Goal: Task Accomplishment & Management: Complete application form

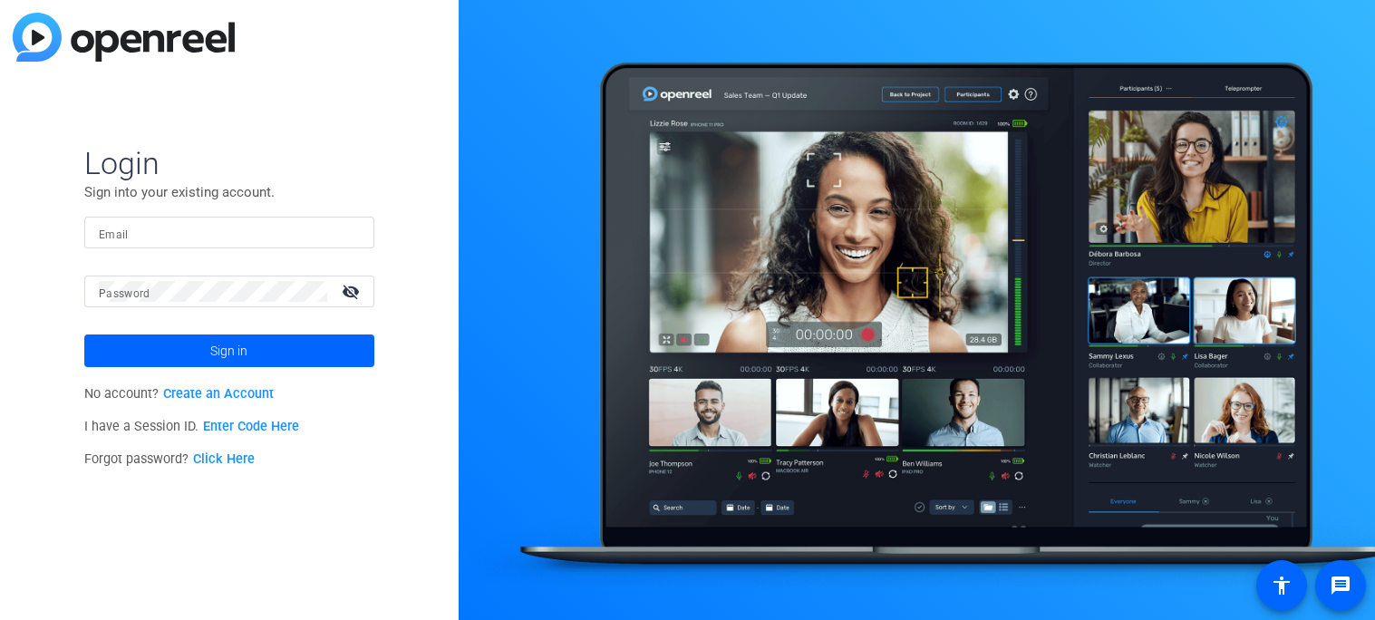
click at [239, 398] on link "Create an Account" at bounding box center [218, 393] width 111 height 15
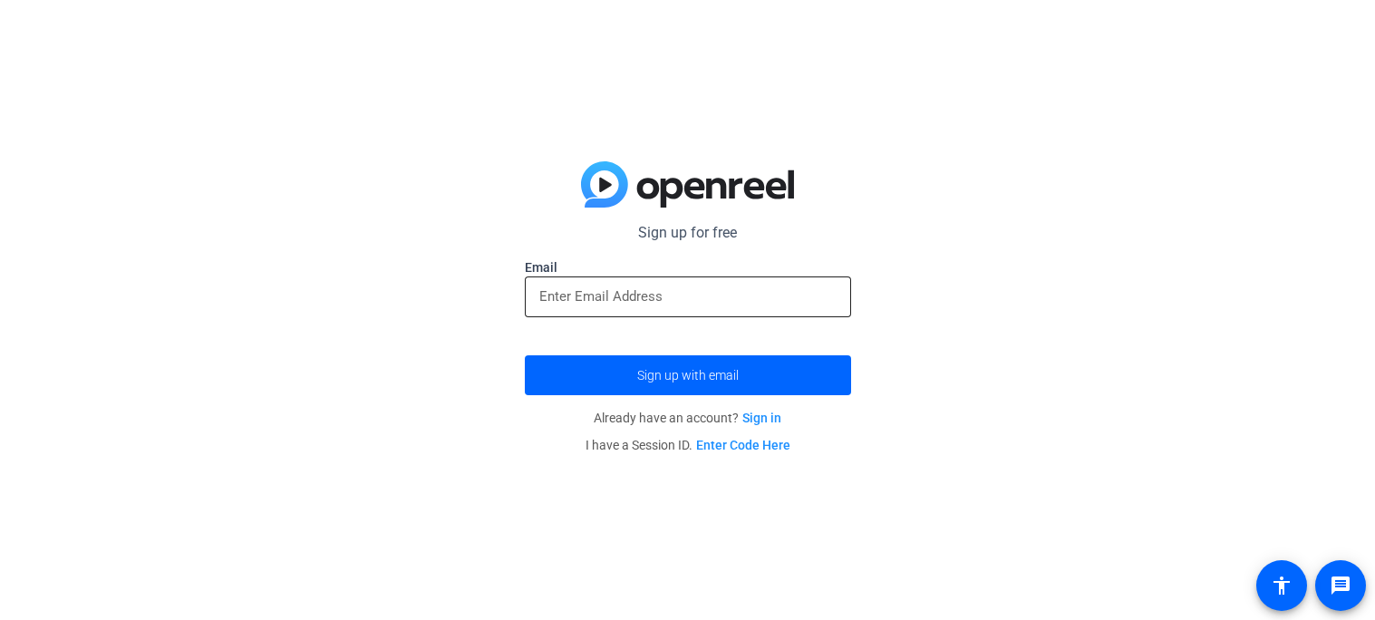
click at [640, 299] on input "email" at bounding box center [687, 296] width 297 height 22
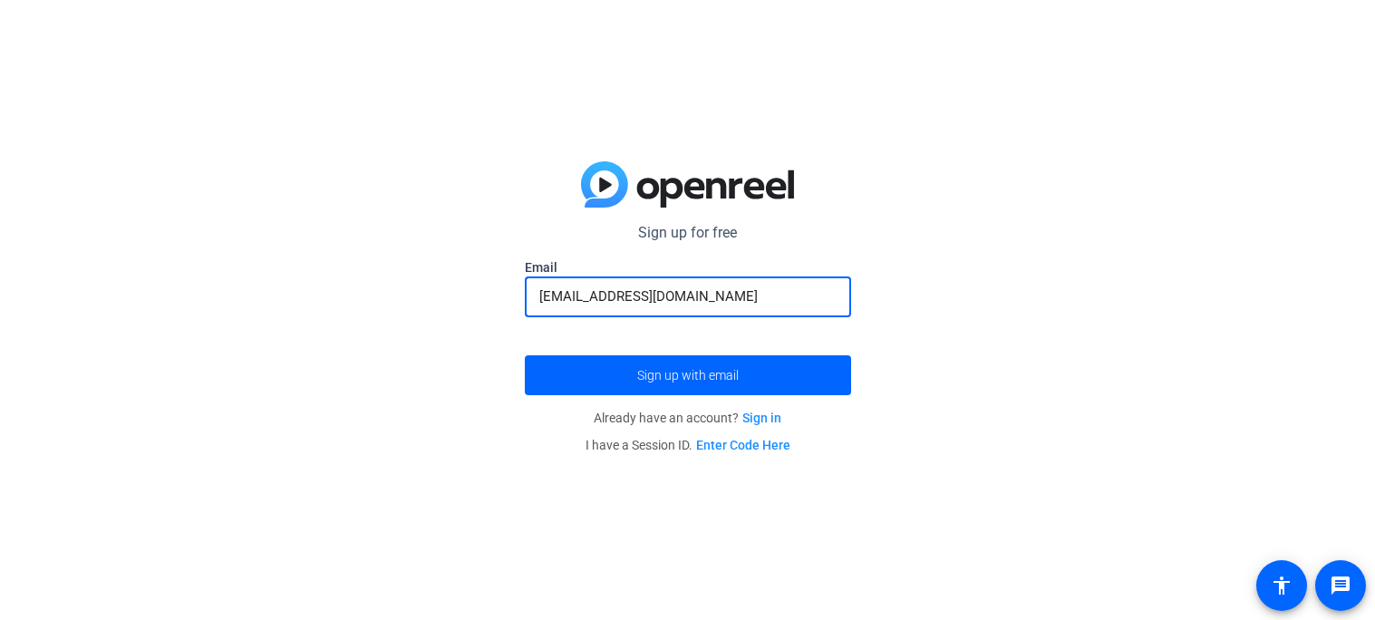
type input "[EMAIL_ADDRESS][DOMAIN_NAME]"
click at [525, 355] on button "Sign up with email" at bounding box center [688, 375] width 326 height 40
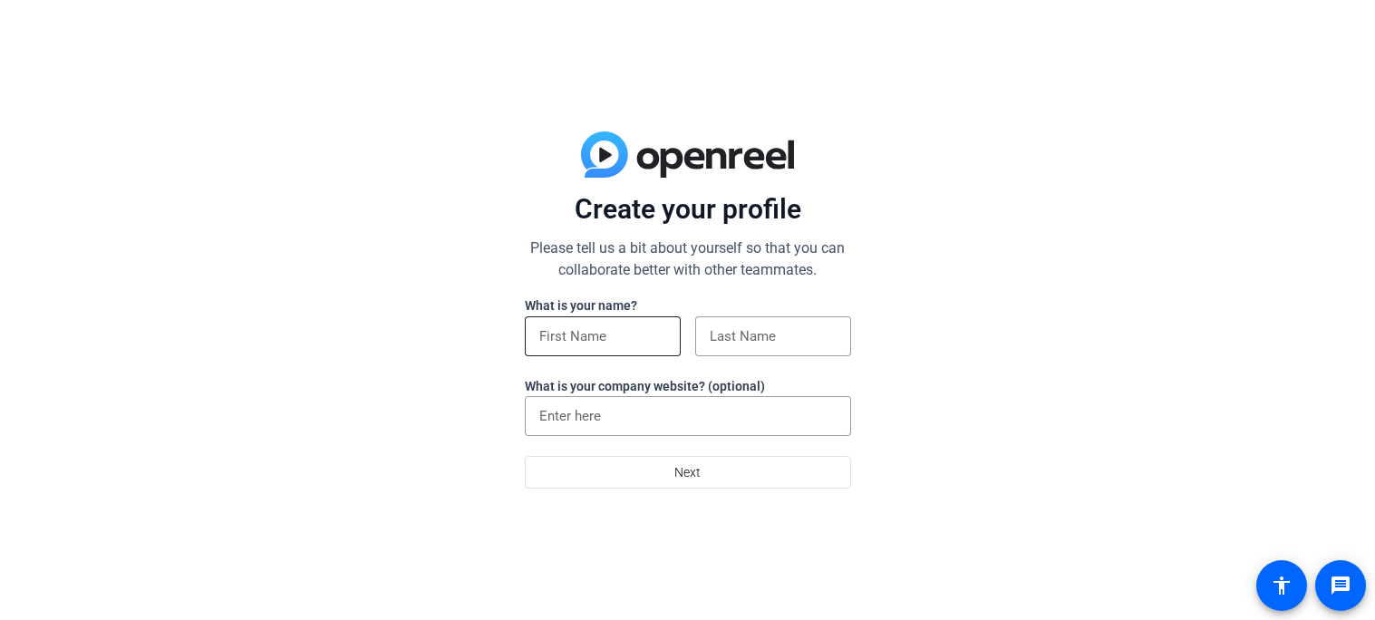
click at [595, 333] on input at bounding box center [602, 336] width 127 height 22
type input "liv"
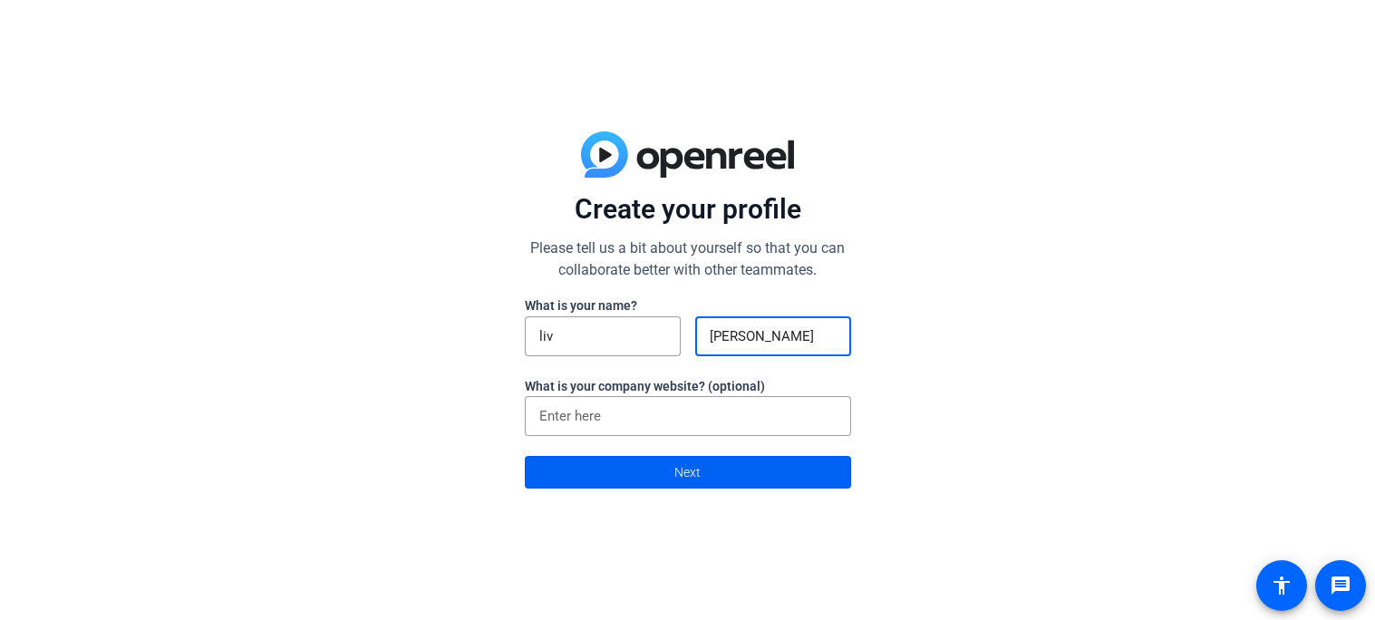
type input "[PERSON_NAME]"
click at [652, 472] on span at bounding box center [688, 471] width 324 height 43
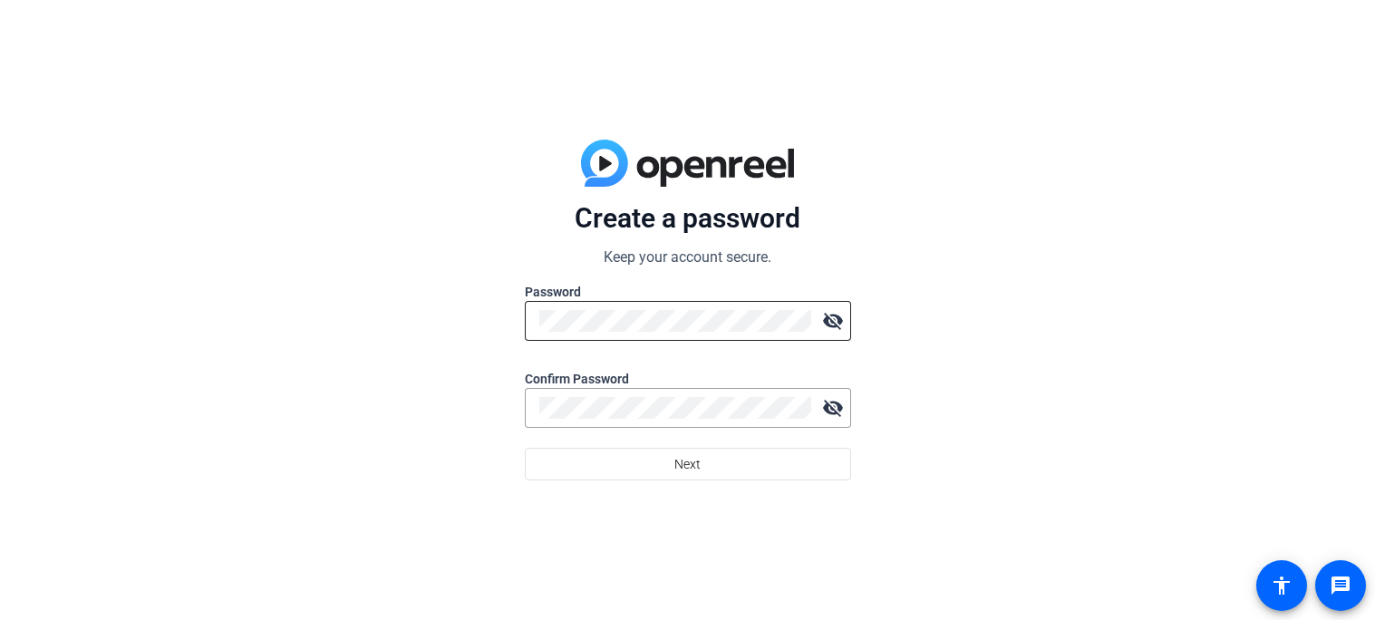
click at [609, 334] on div at bounding box center [675, 321] width 272 height 40
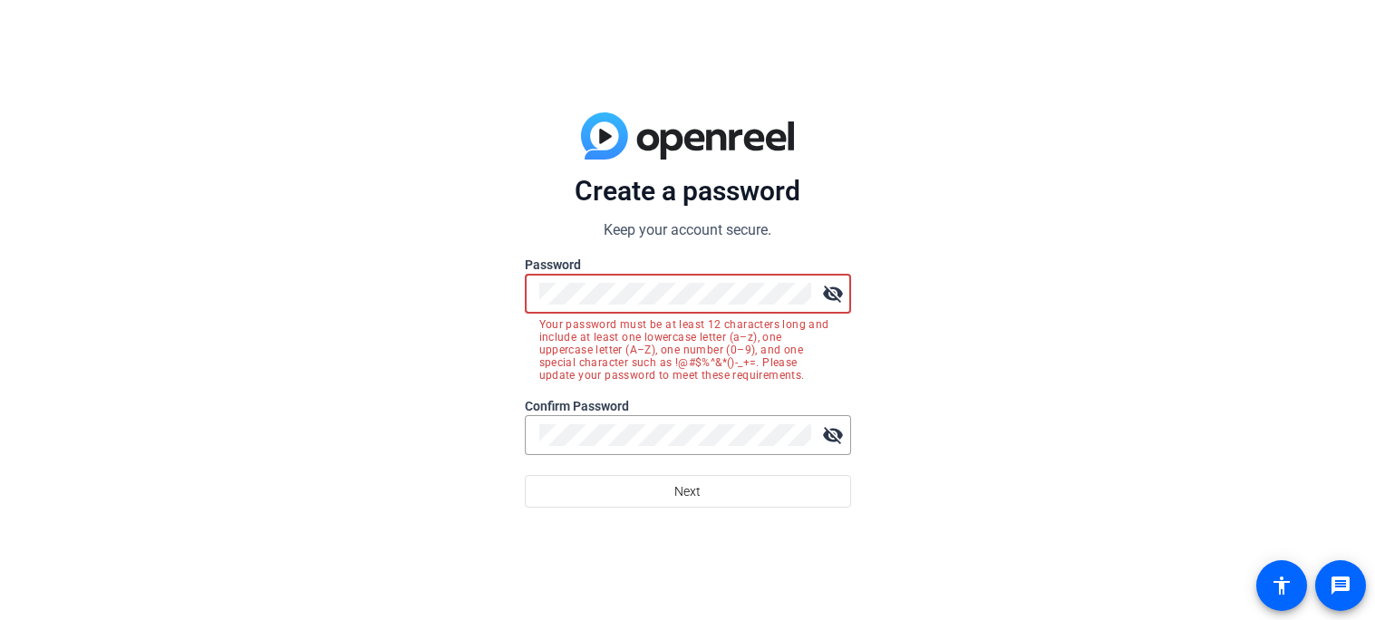
click at [825, 290] on mat-icon "visibility_off" at bounding box center [833, 293] width 36 height 36
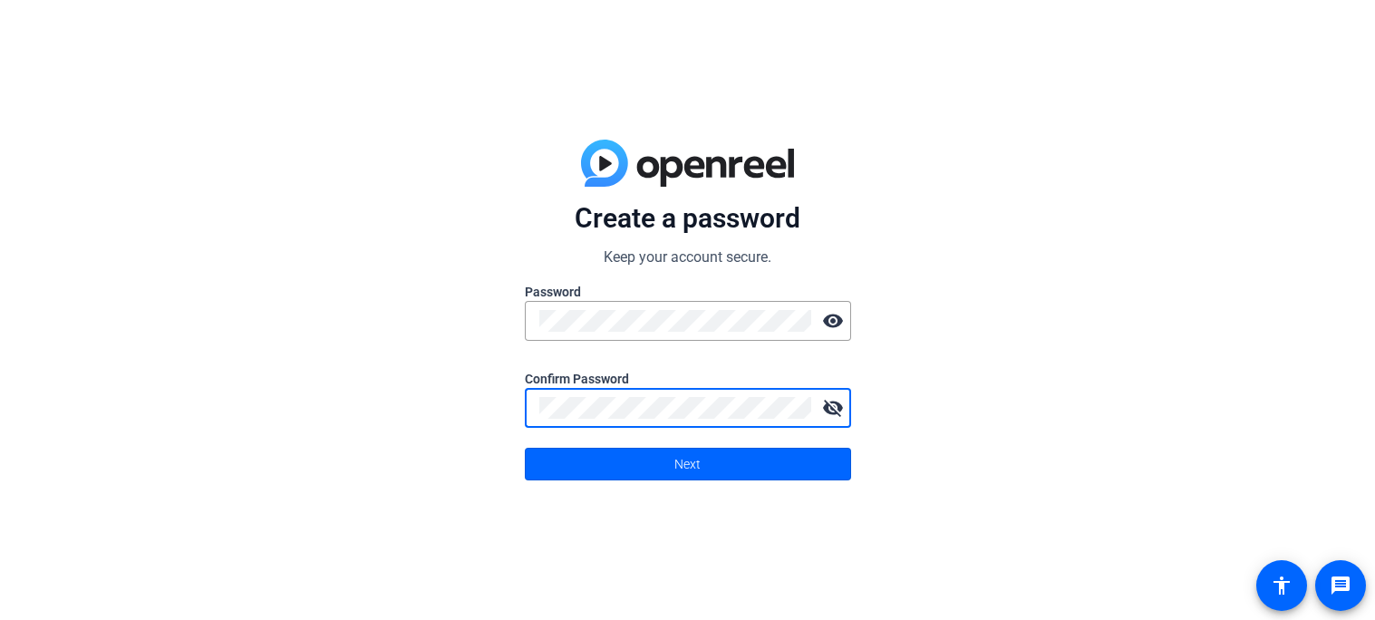
click button "Next" at bounding box center [688, 464] width 326 height 33
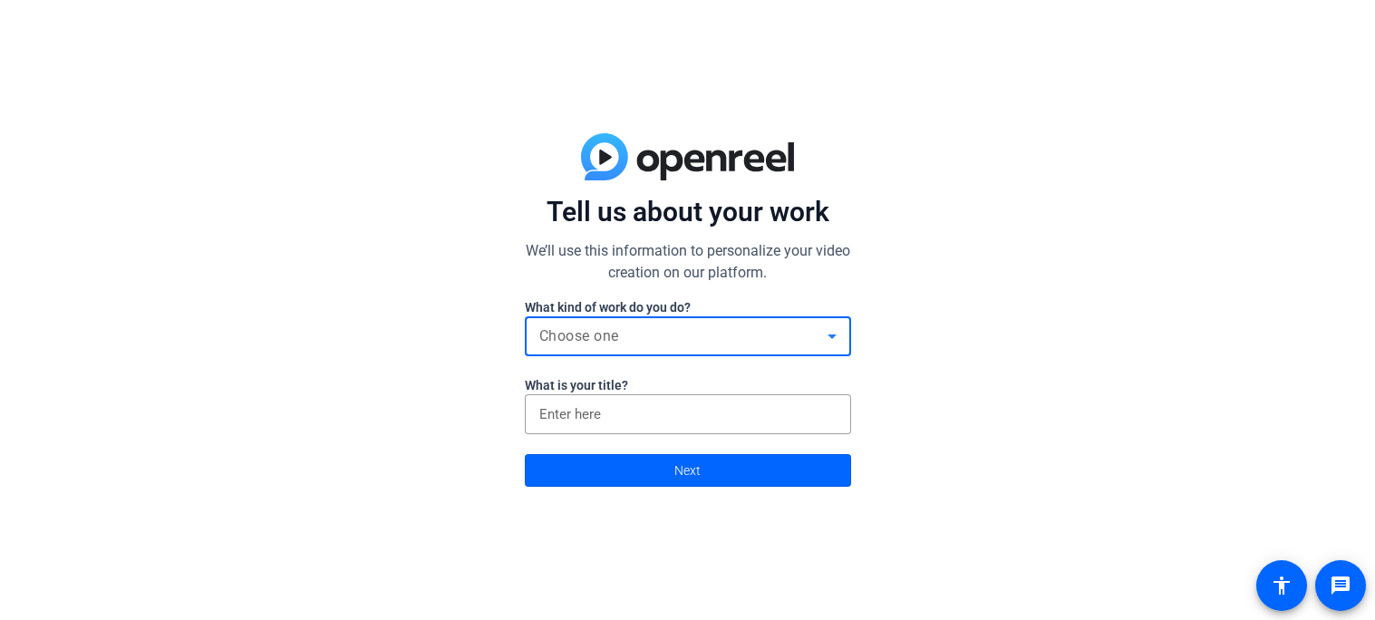
click at [585, 345] on div "Choose one" at bounding box center [683, 336] width 288 height 22
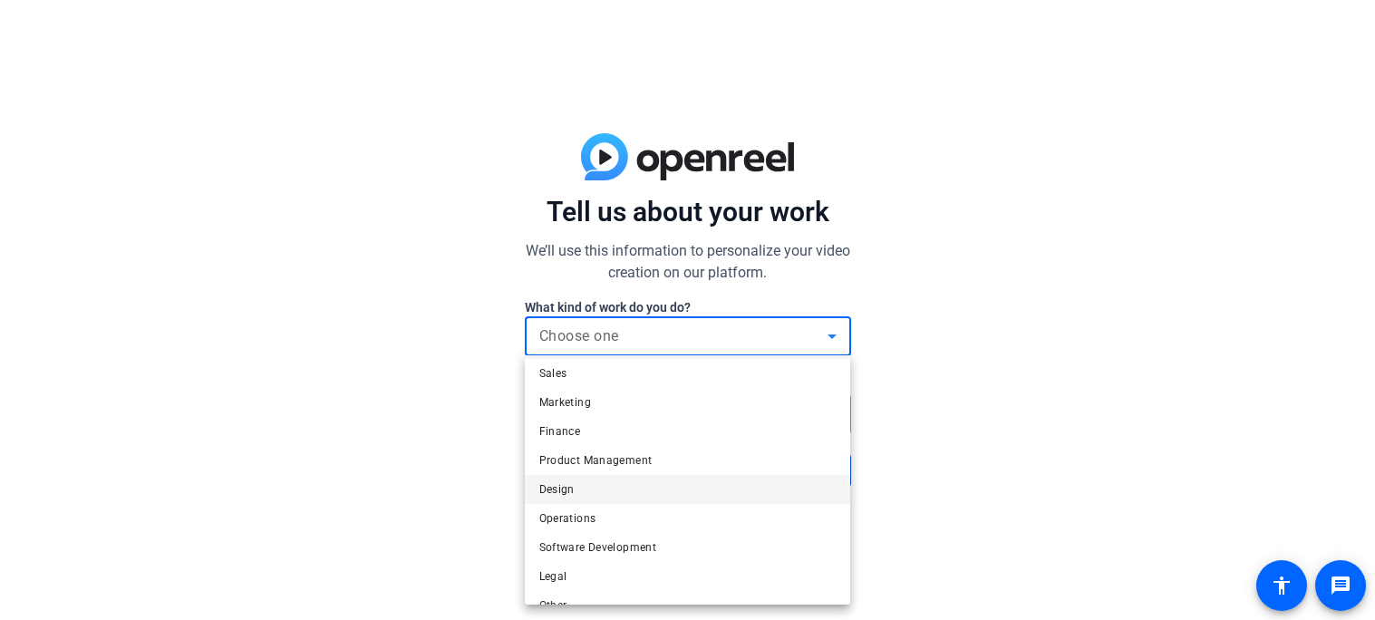
scroll to position [55, 0]
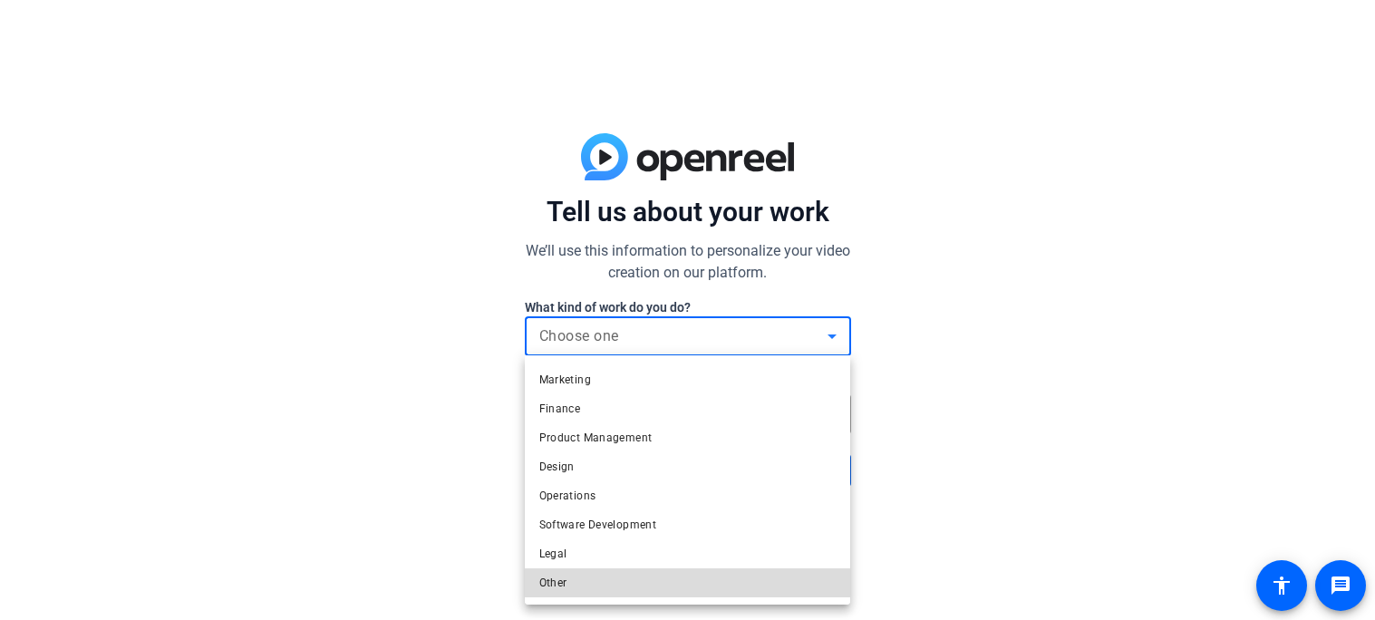
click at [604, 578] on mat-option "Other" at bounding box center [688, 582] width 326 height 29
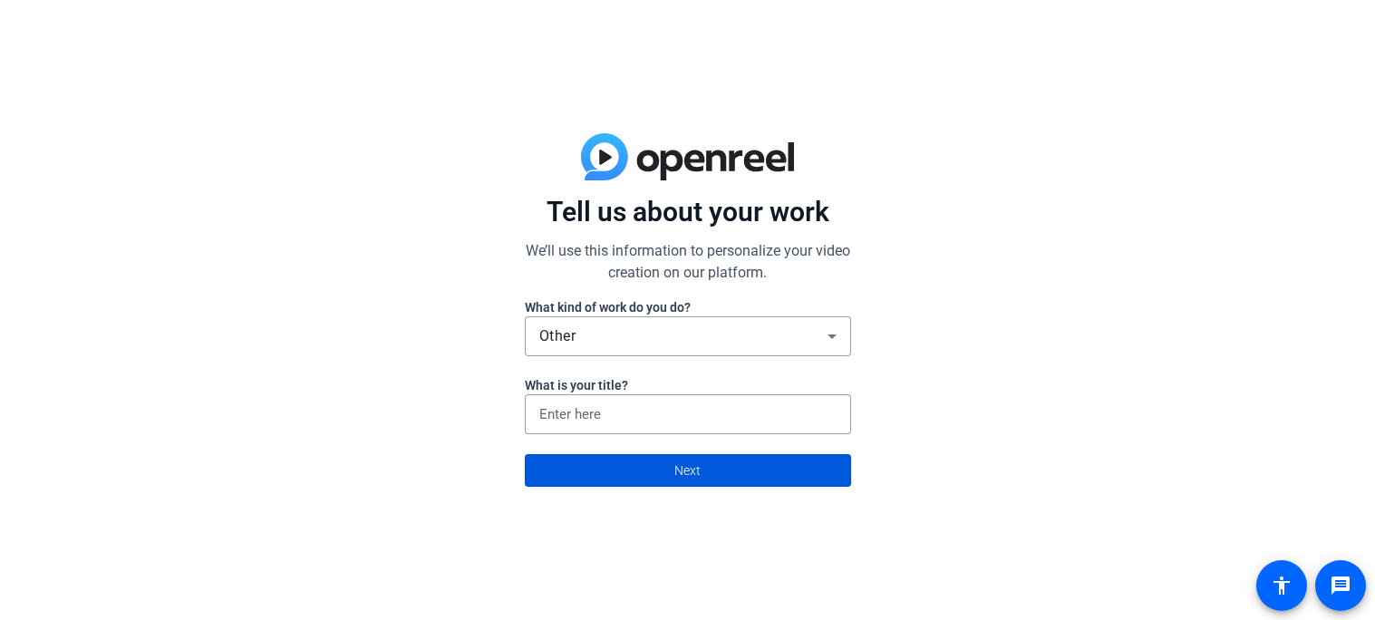
click at [643, 464] on span at bounding box center [688, 470] width 324 height 43
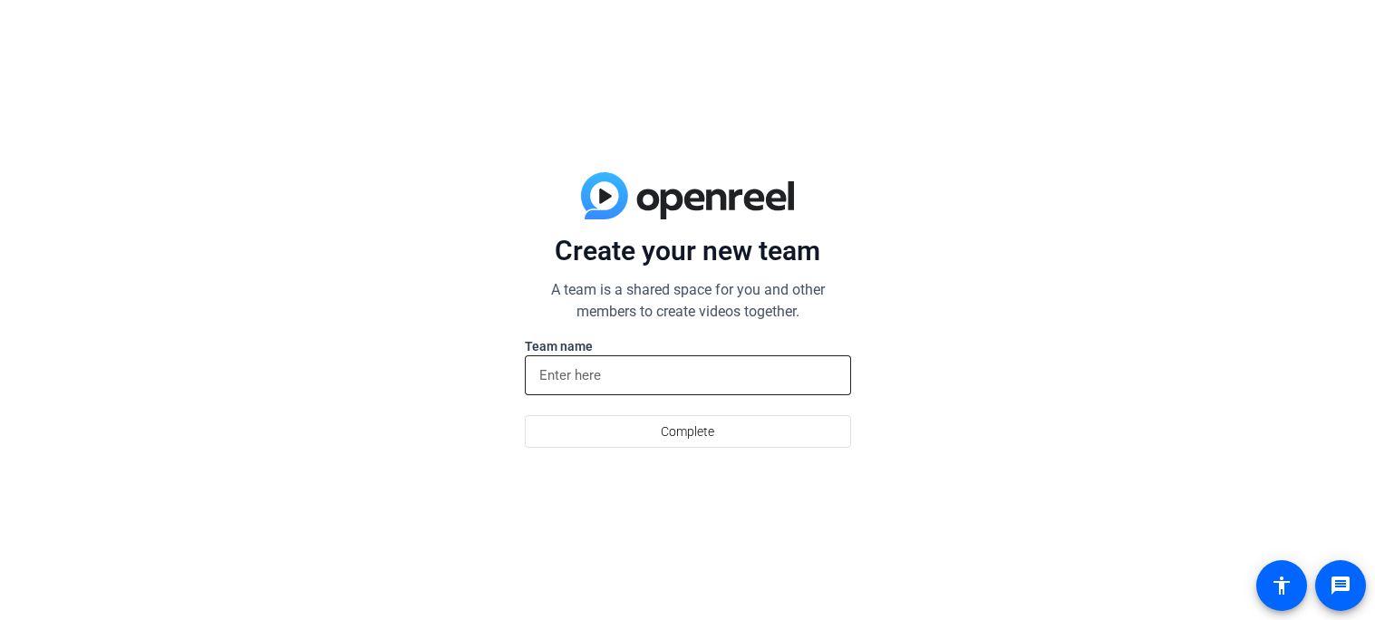
click at [627, 377] on input at bounding box center [687, 375] width 297 height 22
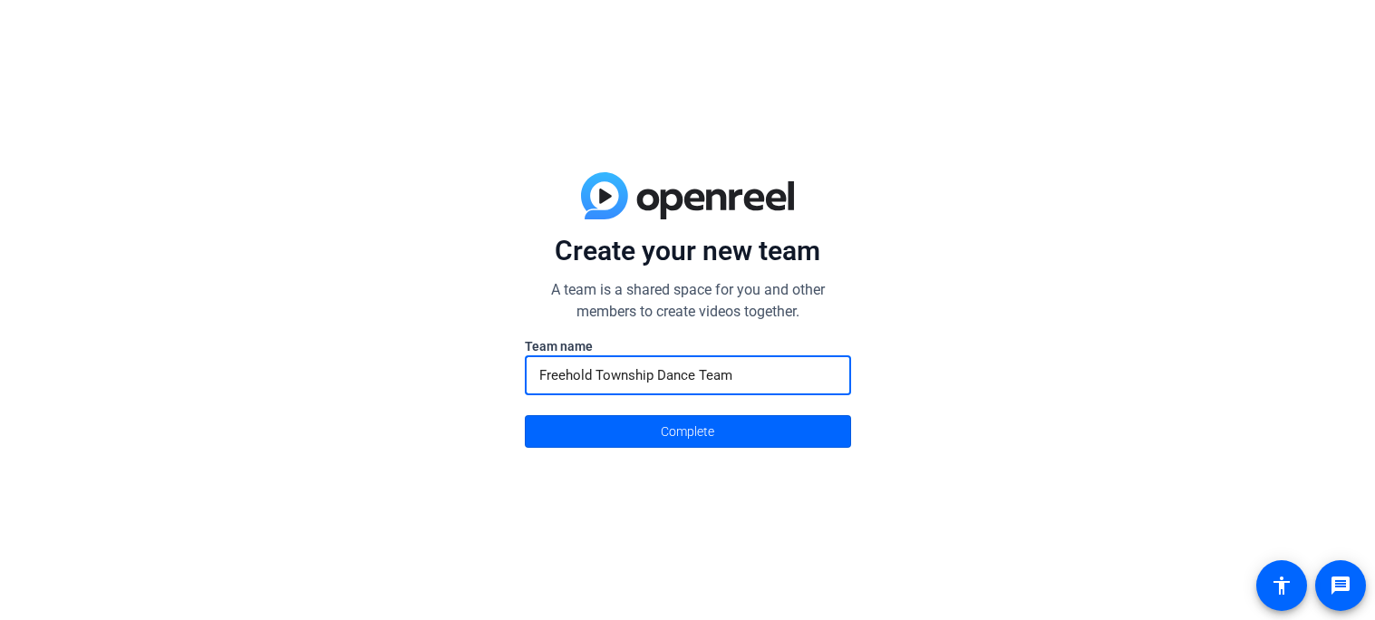
type input "Freehold Township Dance Team"
click at [525, 415] on button "Complete" at bounding box center [688, 431] width 326 height 33
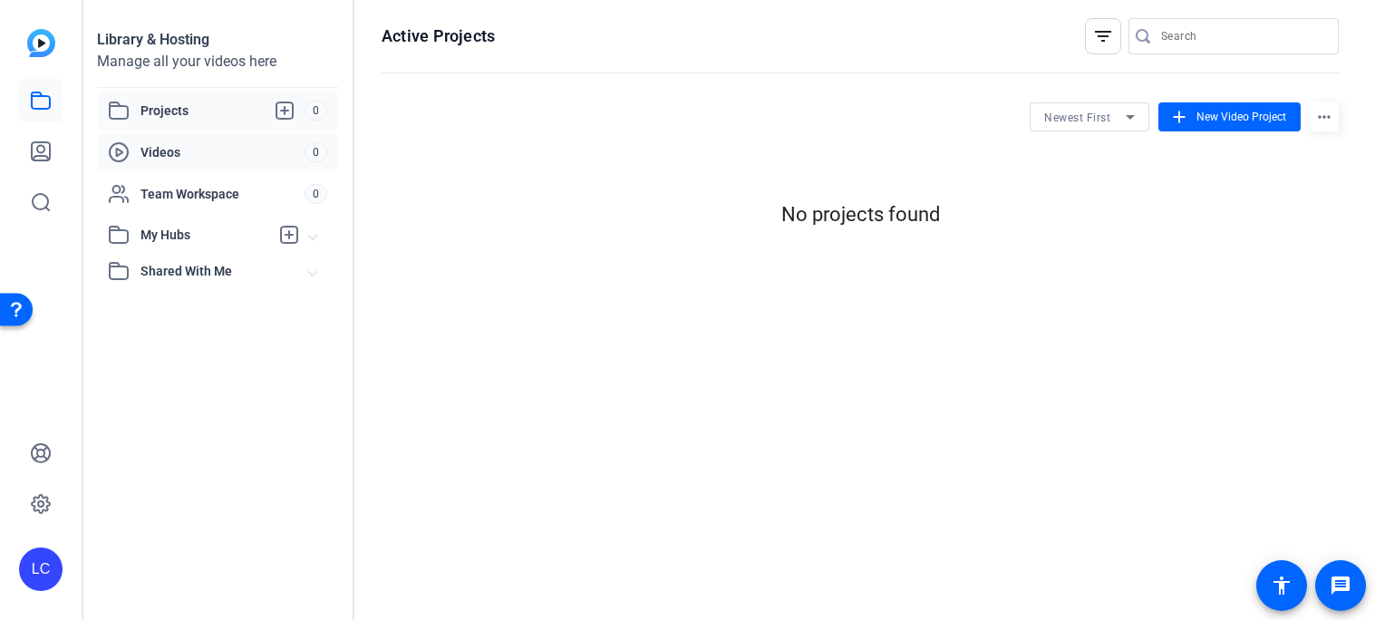
click at [175, 152] on span "Videos" at bounding box center [222, 152] width 164 height 18
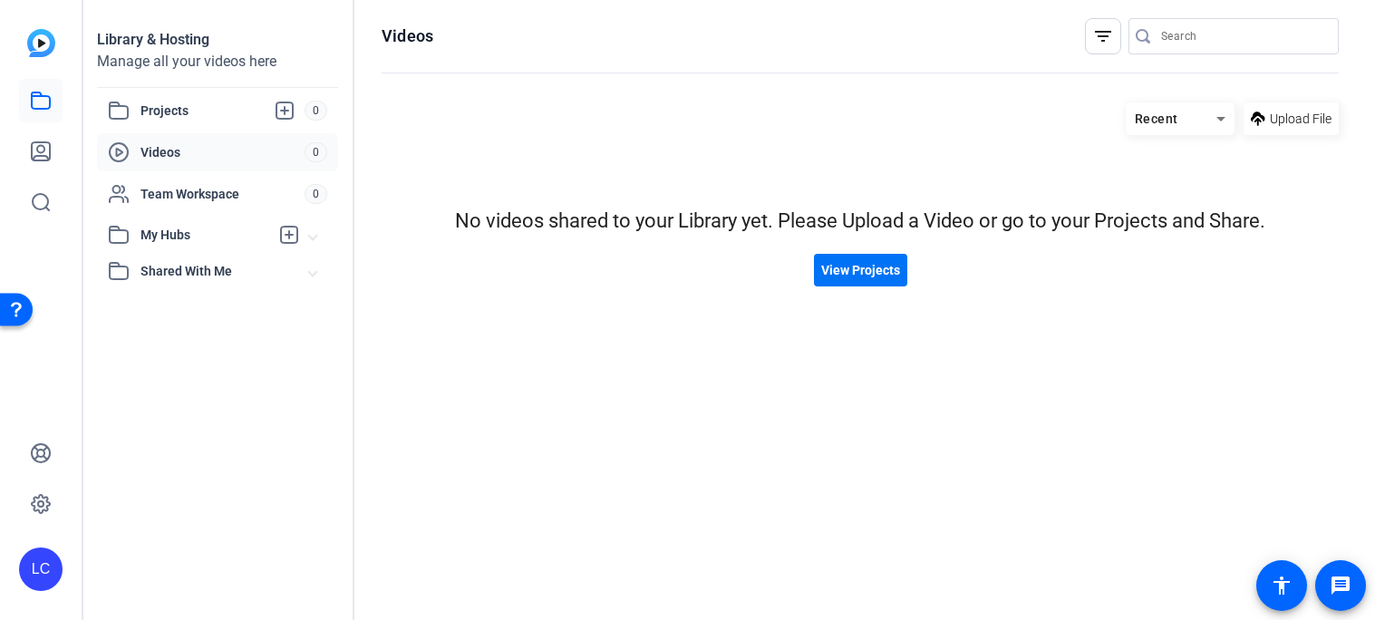
click at [834, 270] on span "View Projects" at bounding box center [860, 270] width 79 height 19
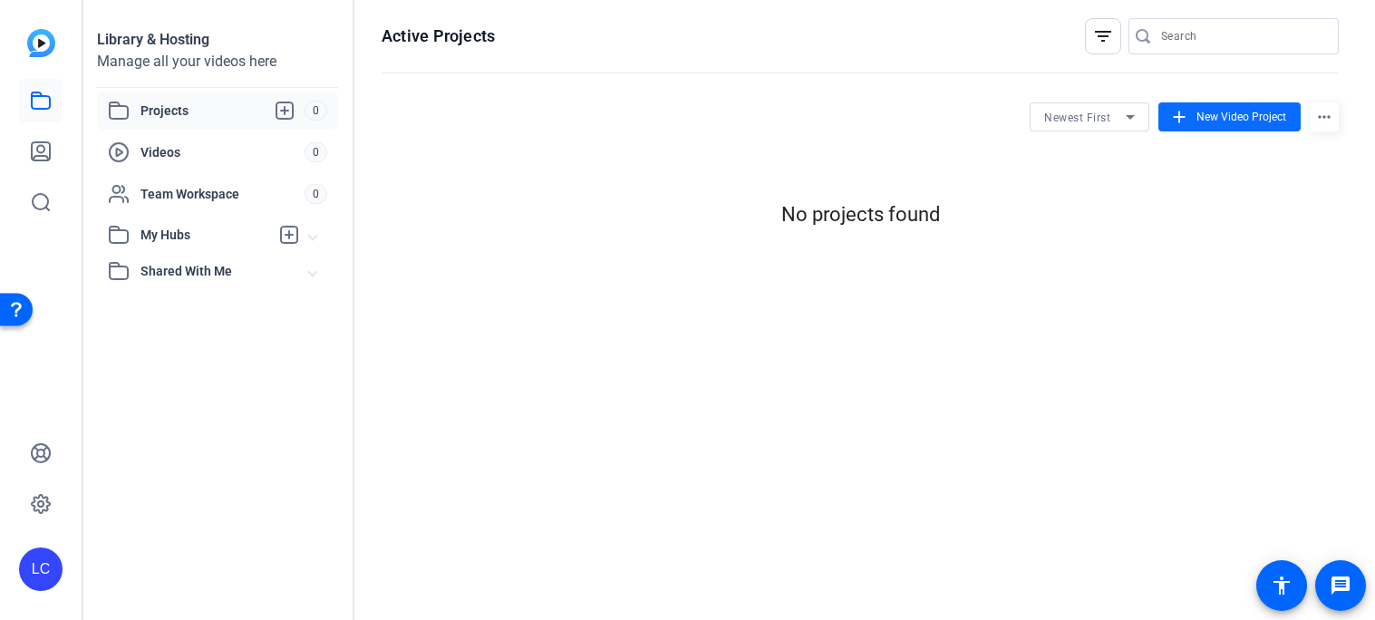
click at [1196, 124] on span "New Video Project" at bounding box center [1241, 117] width 90 height 16
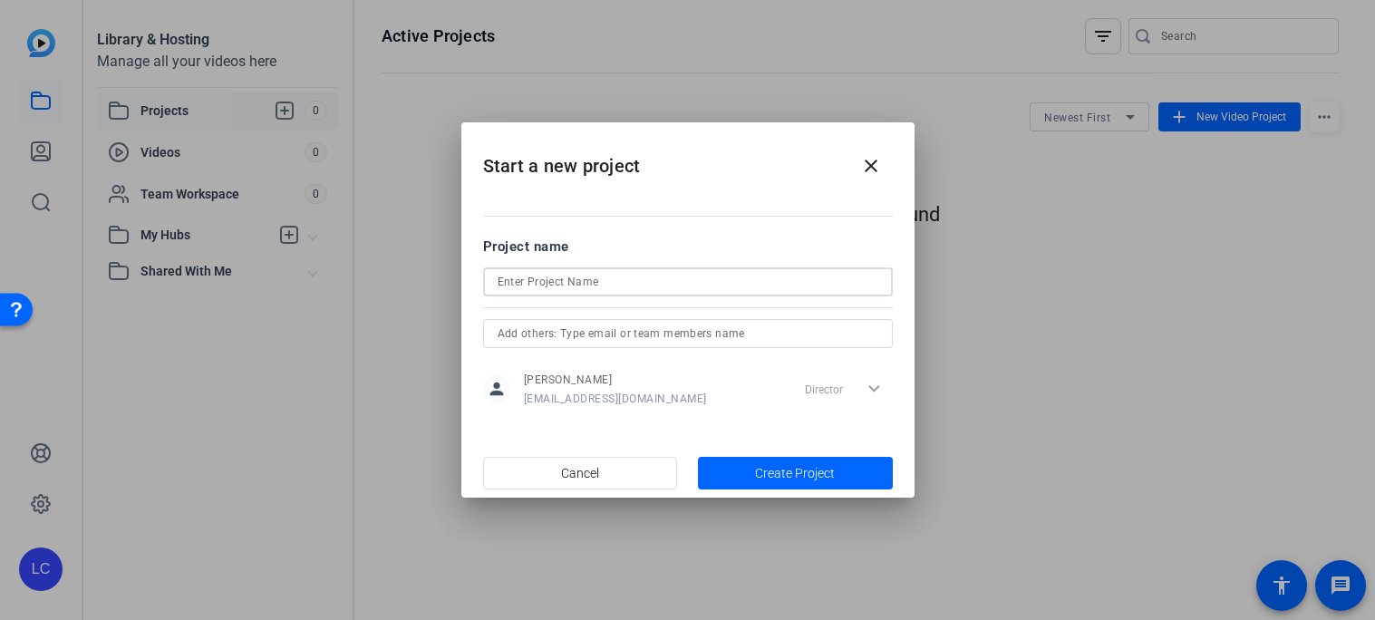
click at [651, 277] on input at bounding box center [688, 282] width 381 height 22
type input "Freehold Township Dance Team Fundraising Video"
click at [761, 459] on span "button" at bounding box center [795, 472] width 195 height 43
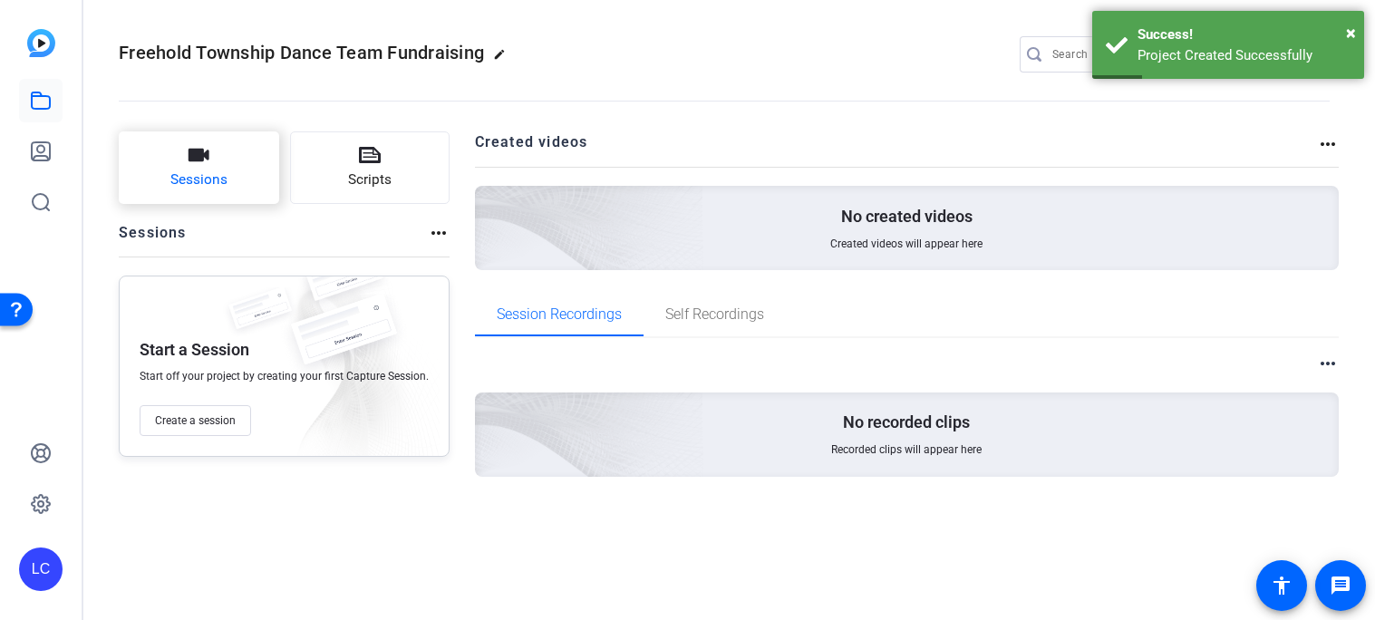
click at [215, 180] on span "Sessions" at bounding box center [198, 179] width 57 height 21
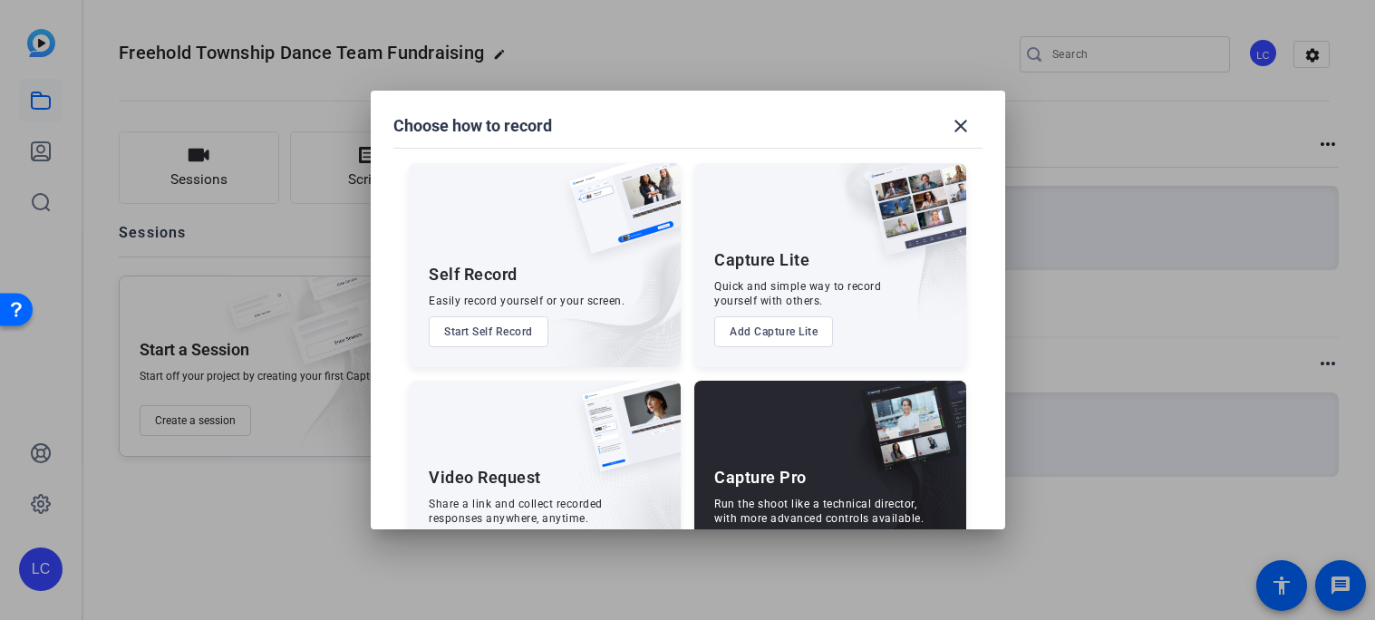
scroll to position [73, 0]
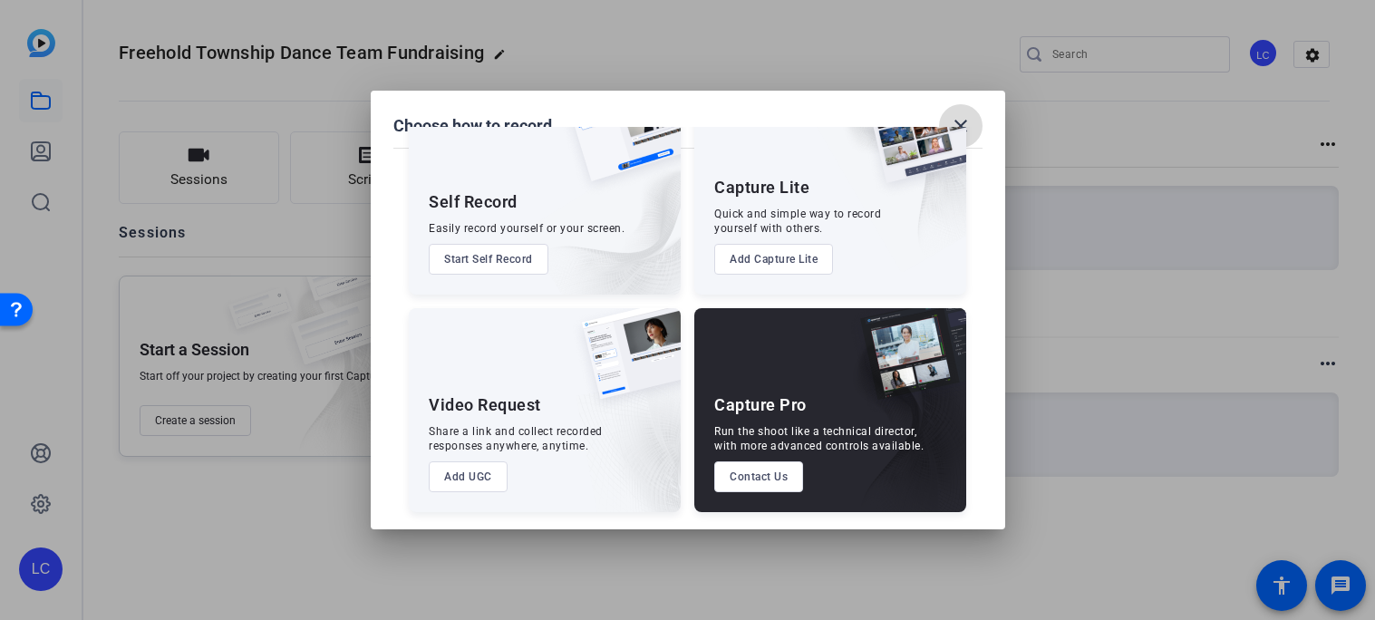
click at [966, 115] on mat-icon "close" at bounding box center [961, 126] width 22 height 22
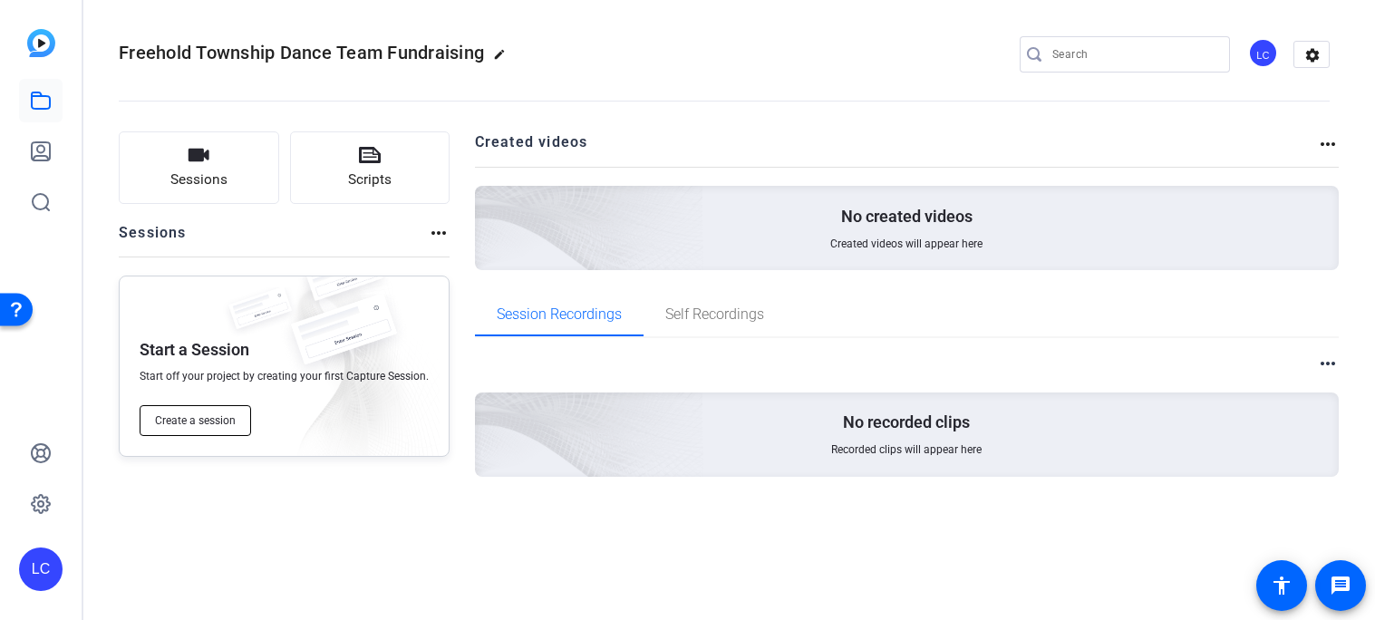
click at [185, 415] on span "Create a session" at bounding box center [195, 420] width 81 height 14
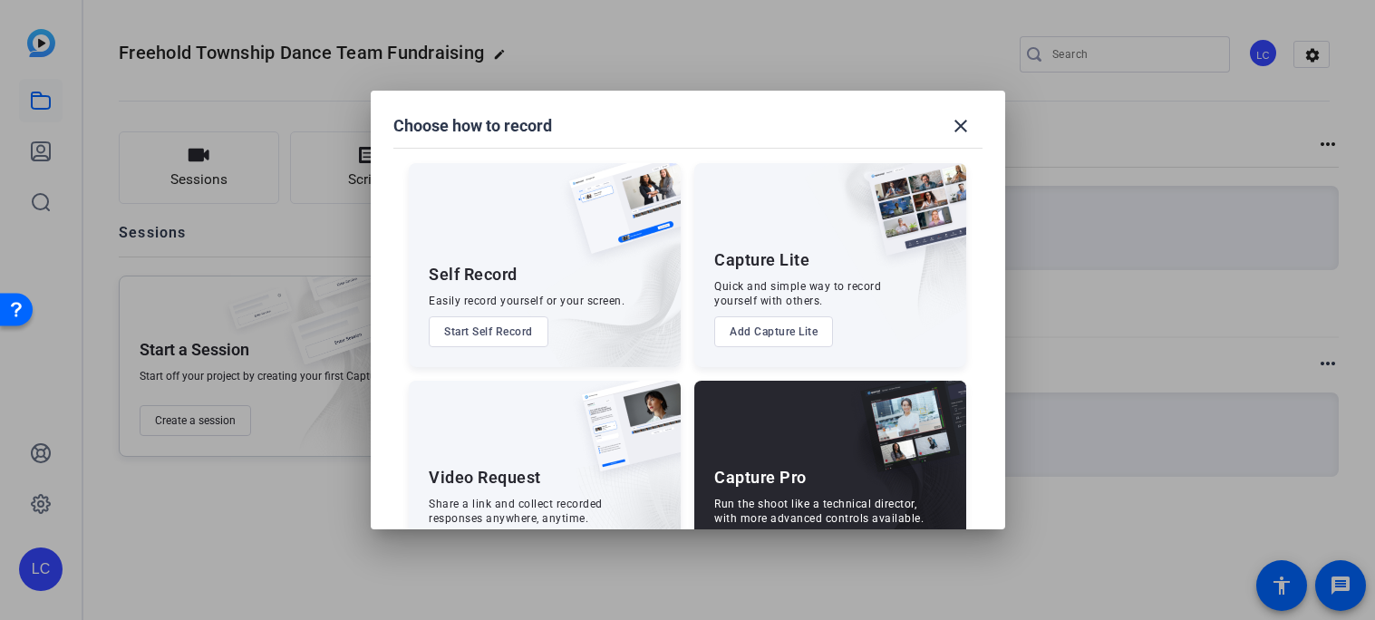
click at [506, 334] on button "Start Self Record" at bounding box center [489, 331] width 120 height 31
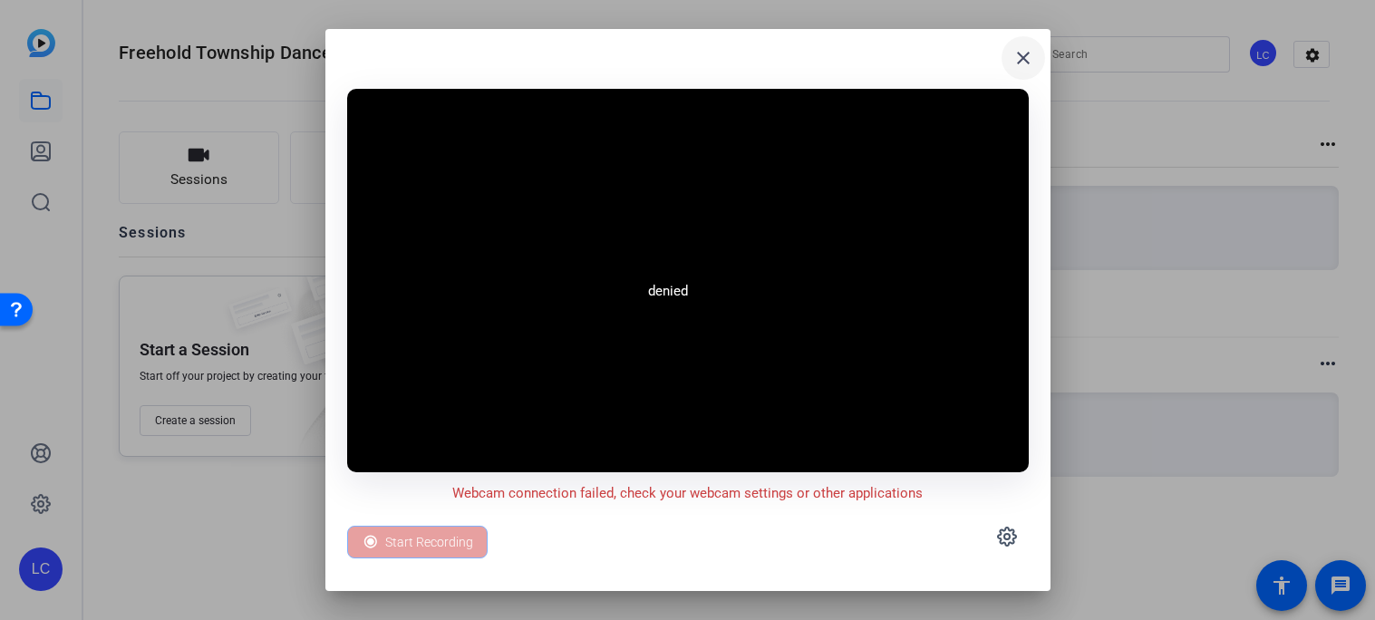
click at [1027, 56] on mat-icon "close" at bounding box center [1023, 58] width 22 height 22
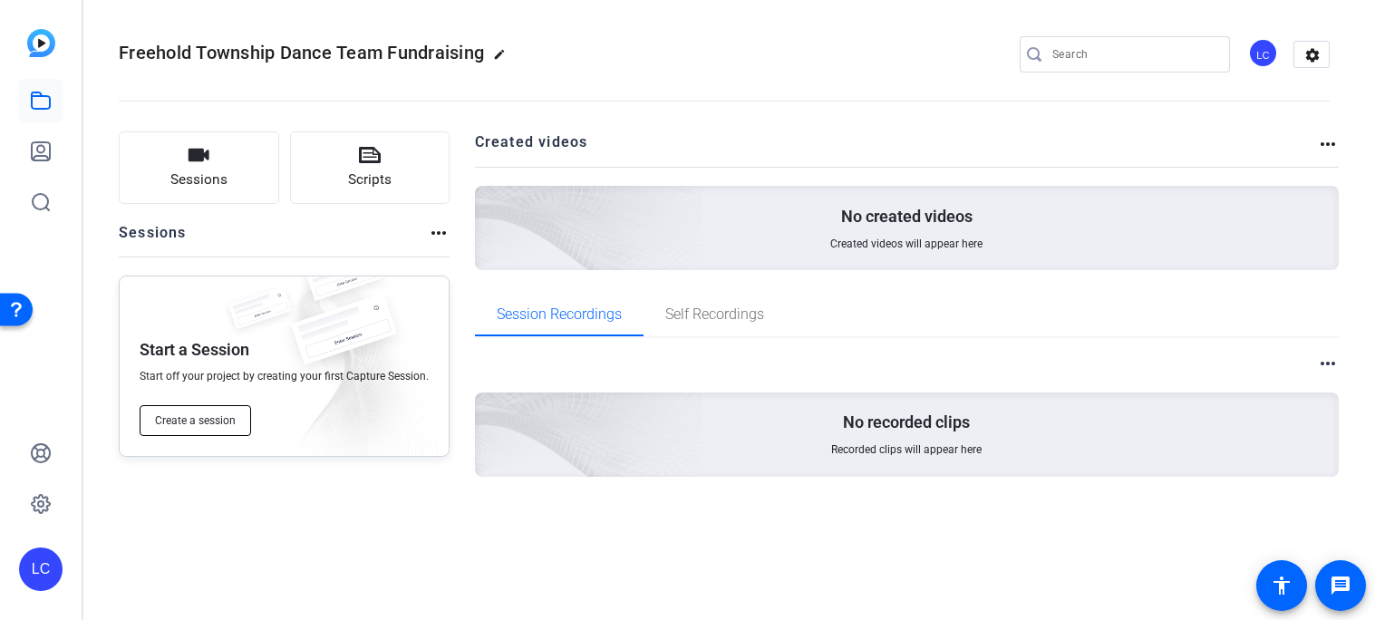
click at [157, 420] on span "Create a session" at bounding box center [195, 420] width 81 height 14
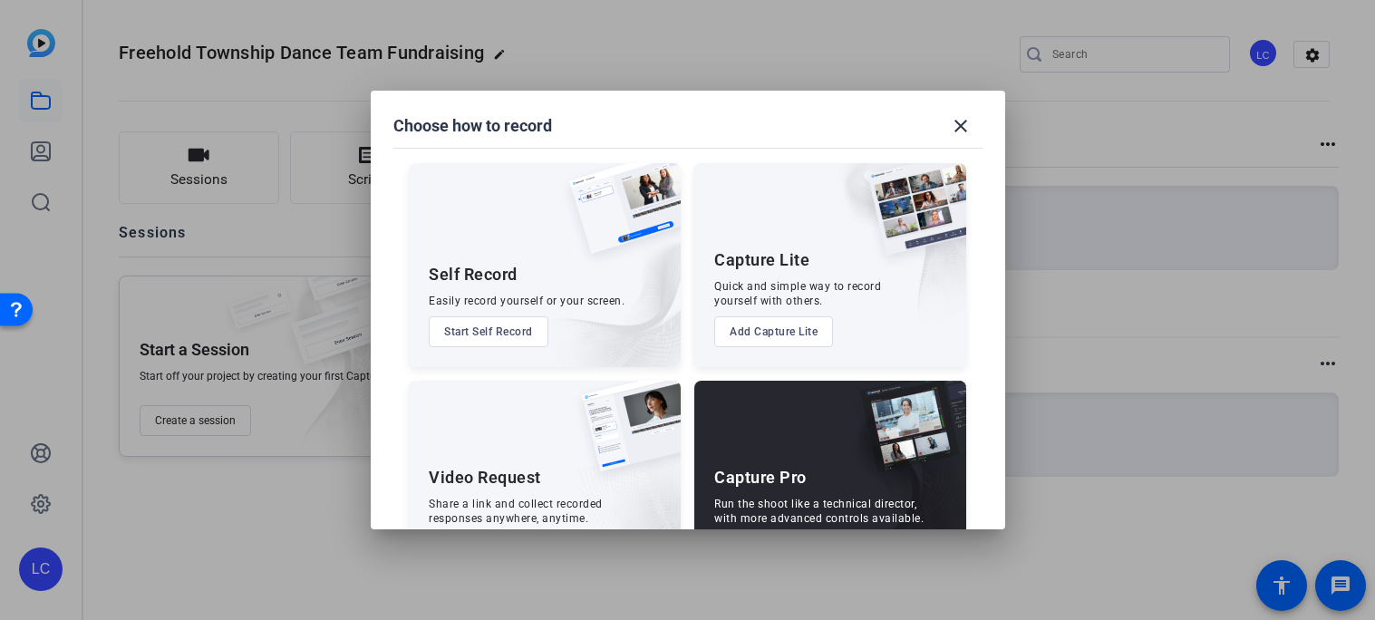
click at [788, 324] on button "Add Capture Lite" at bounding box center [773, 331] width 119 height 31
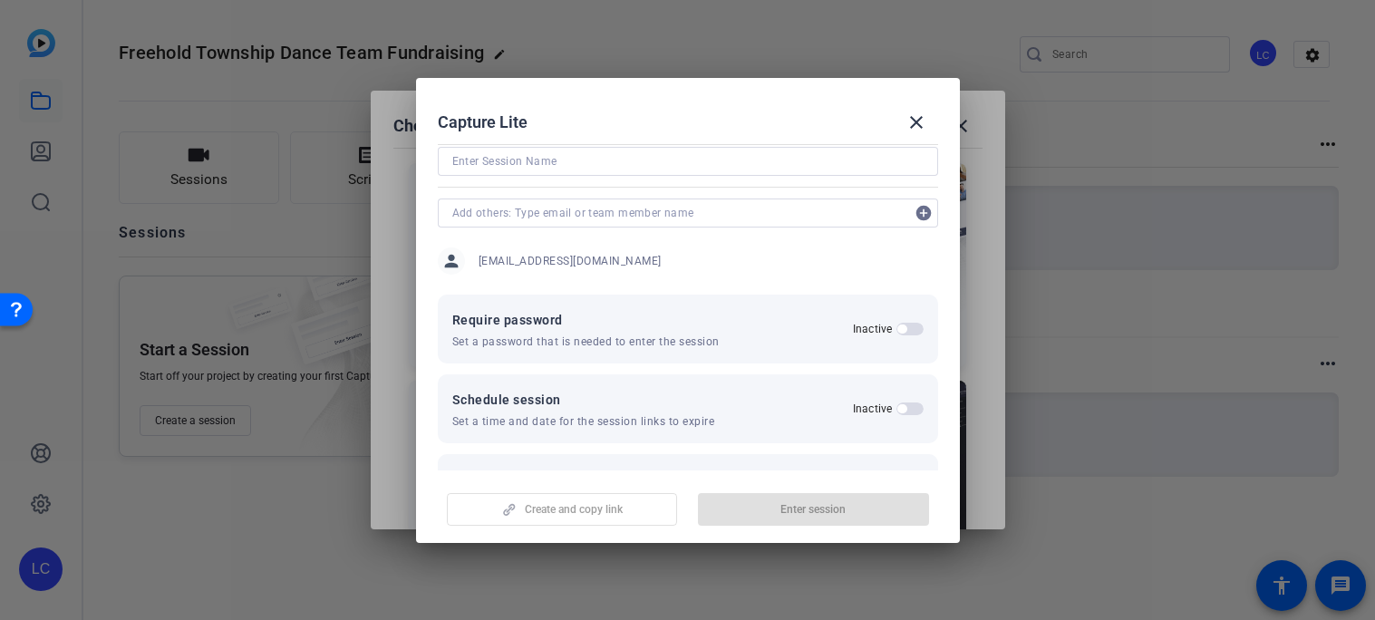
scroll to position [51, 0]
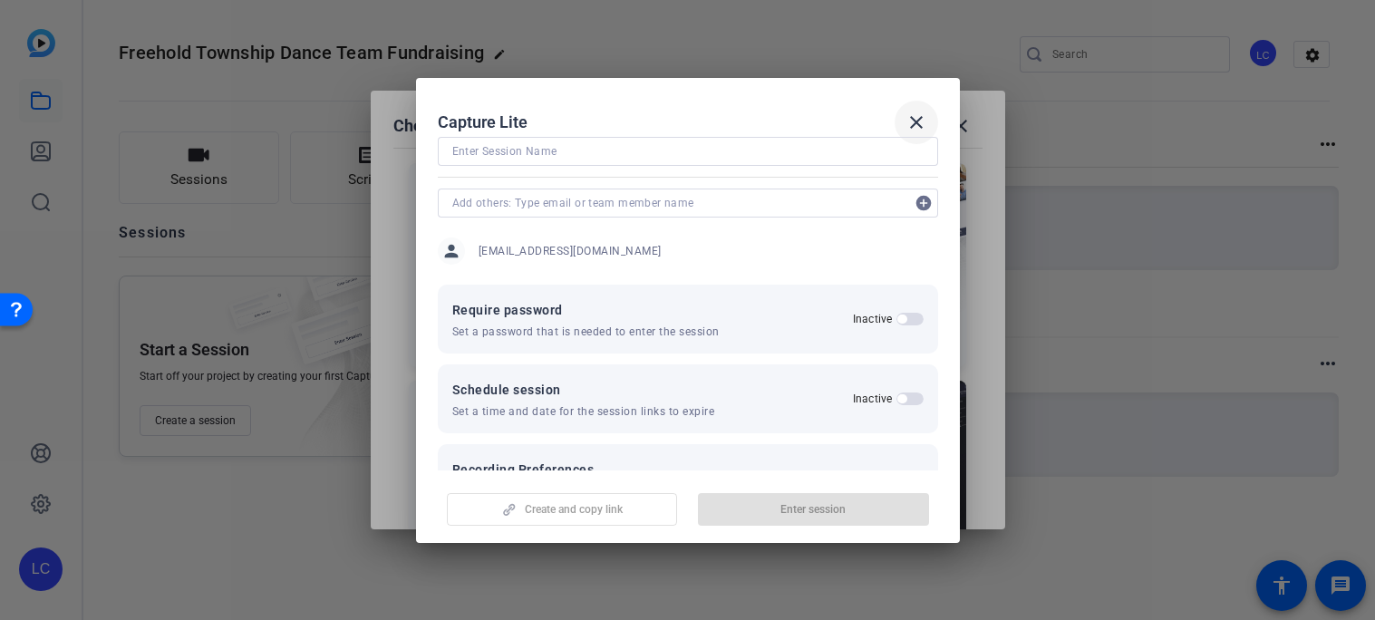
click at [913, 129] on mat-icon "close" at bounding box center [916, 122] width 22 height 22
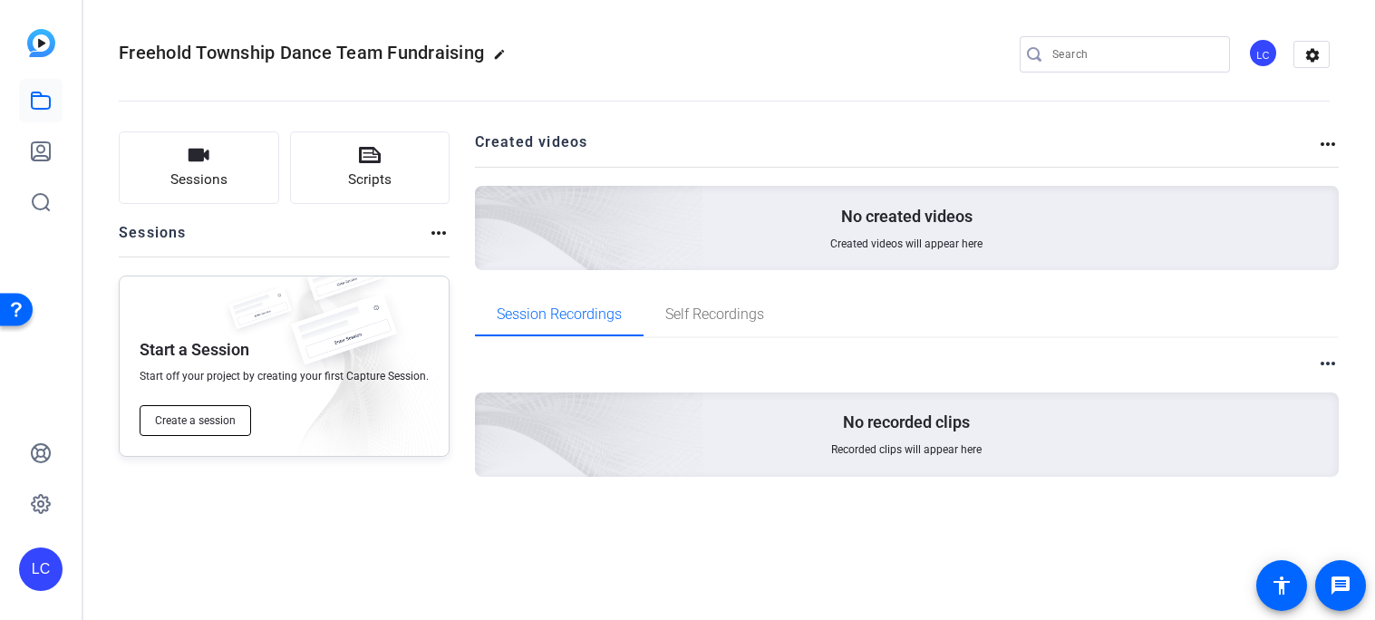
click at [217, 426] on span "Create a session" at bounding box center [195, 420] width 81 height 14
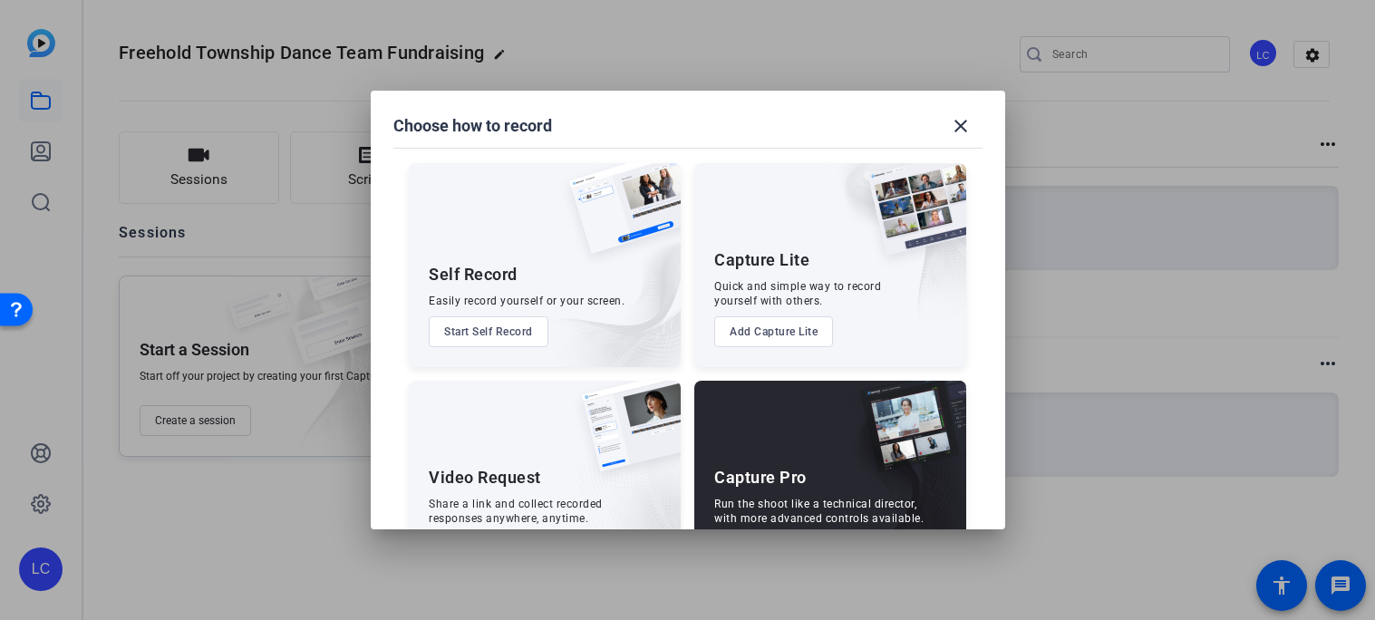
click at [531, 427] on div "Video Request Share a link and collect recorded responses anywhere, anytime. Ad…" at bounding box center [545, 483] width 272 height 204
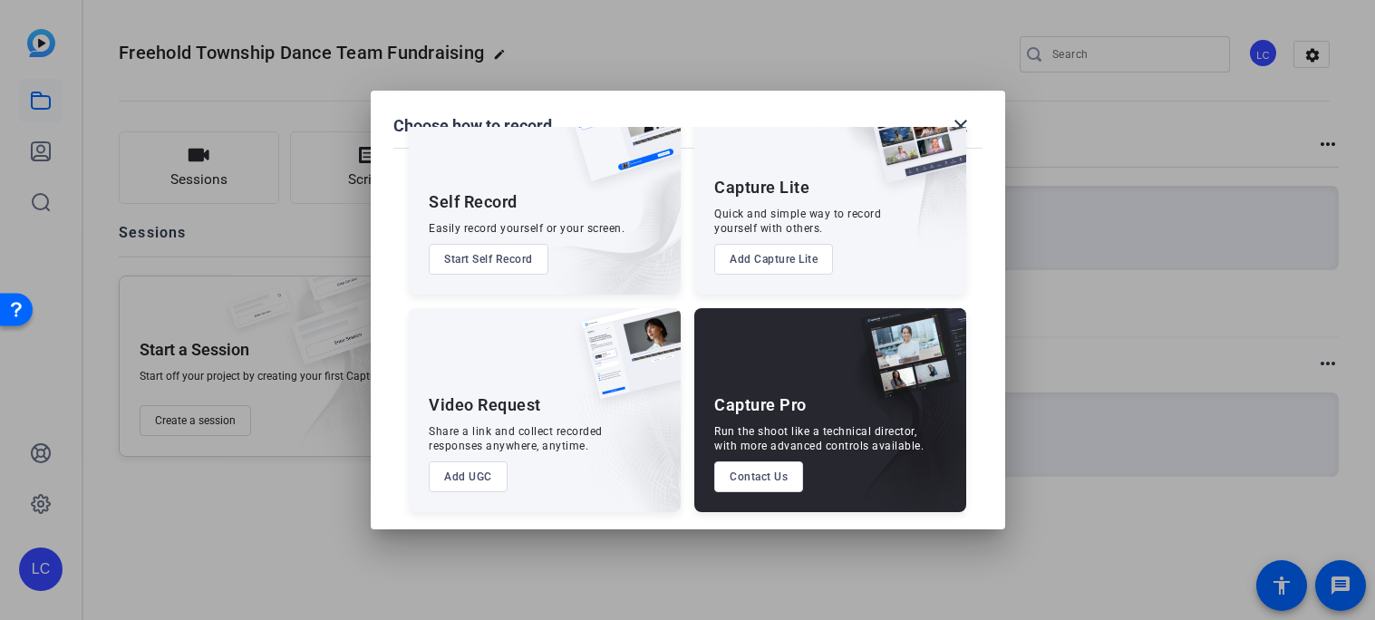
click at [482, 477] on button "Add UGC" at bounding box center [468, 476] width 79 height 31
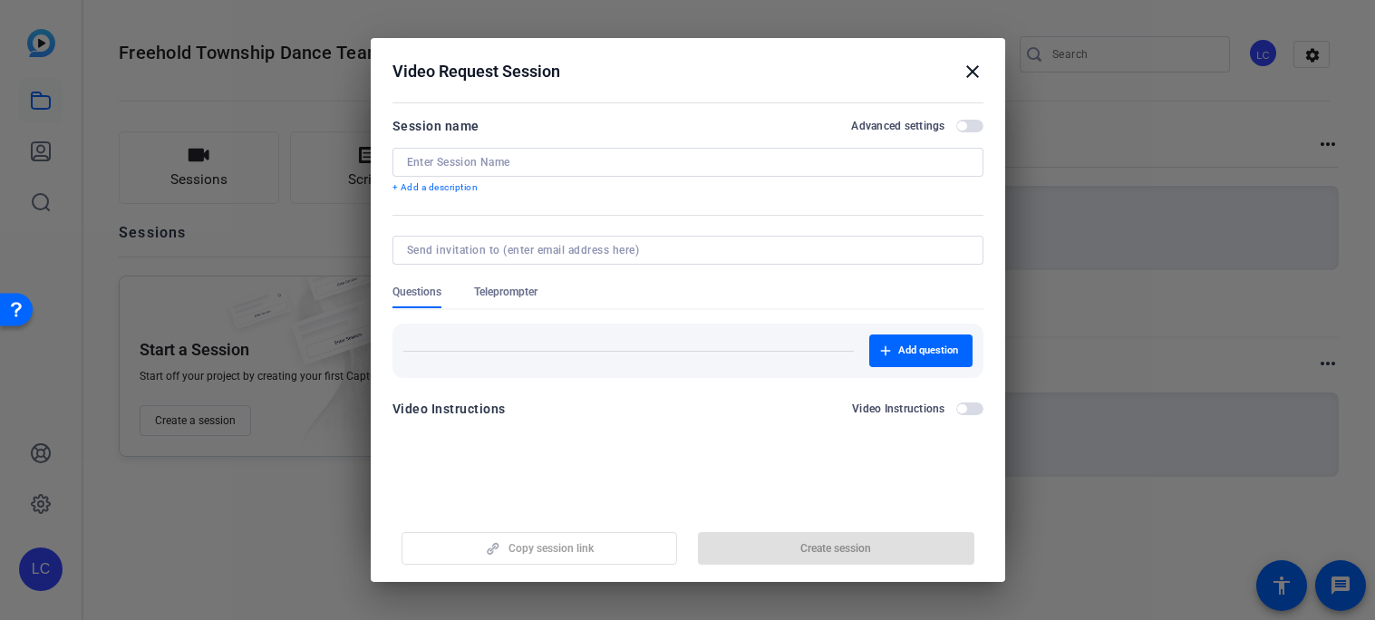
click at [972, 80] on mat-icon "close" at bounding box center [973, 72] width 22 height 22
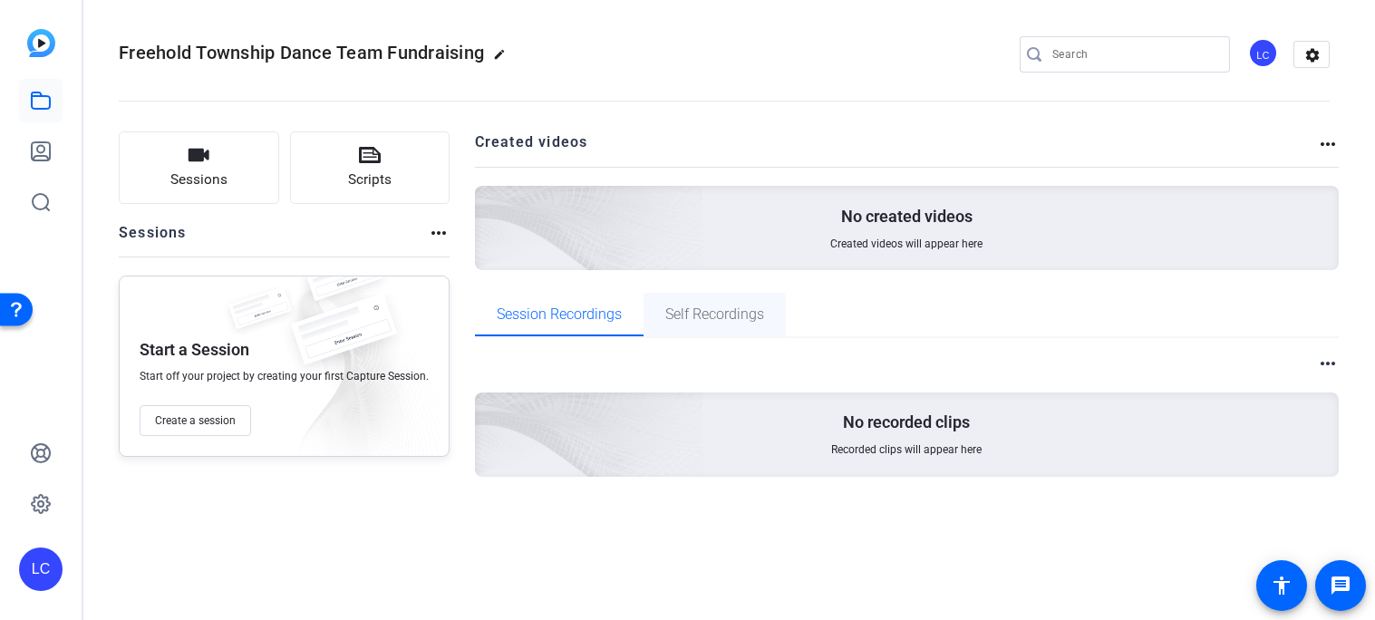
click at [702, 318] on span "Self Recordings" at bounding box center [714, 314] width 99 height 14
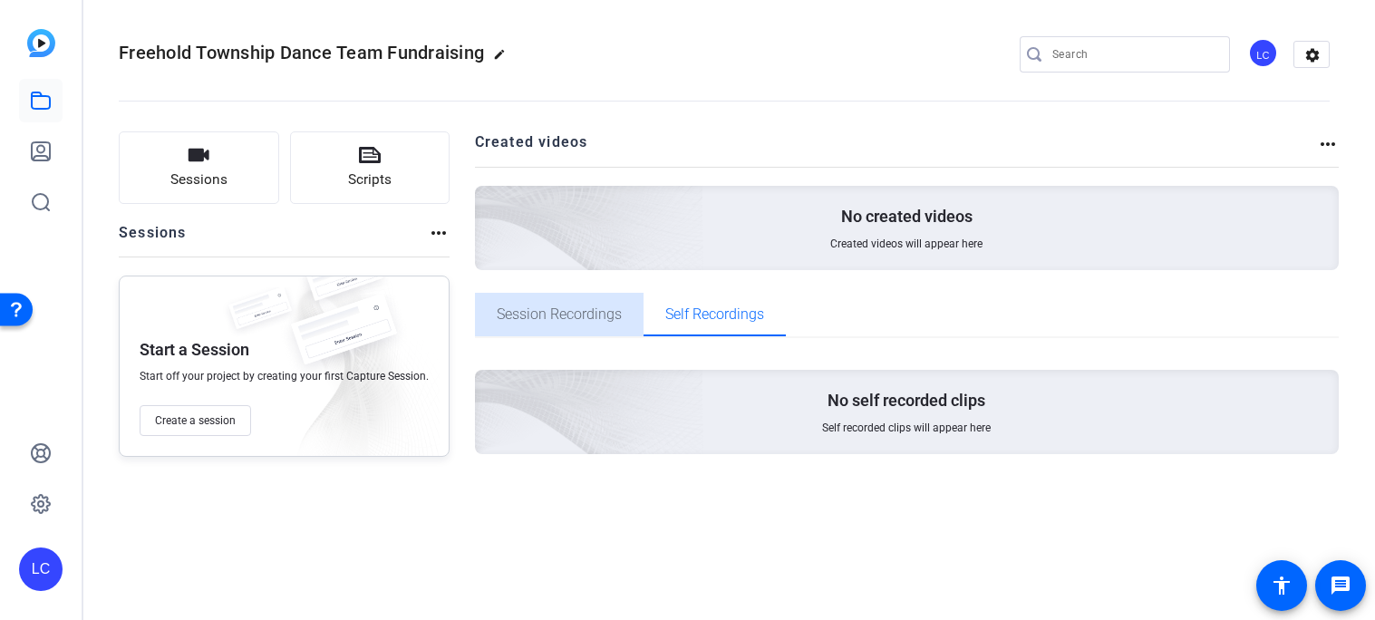
click at [575, 317] on span "Session Recordings" at bounding box center [559, 314] width 125 height 14
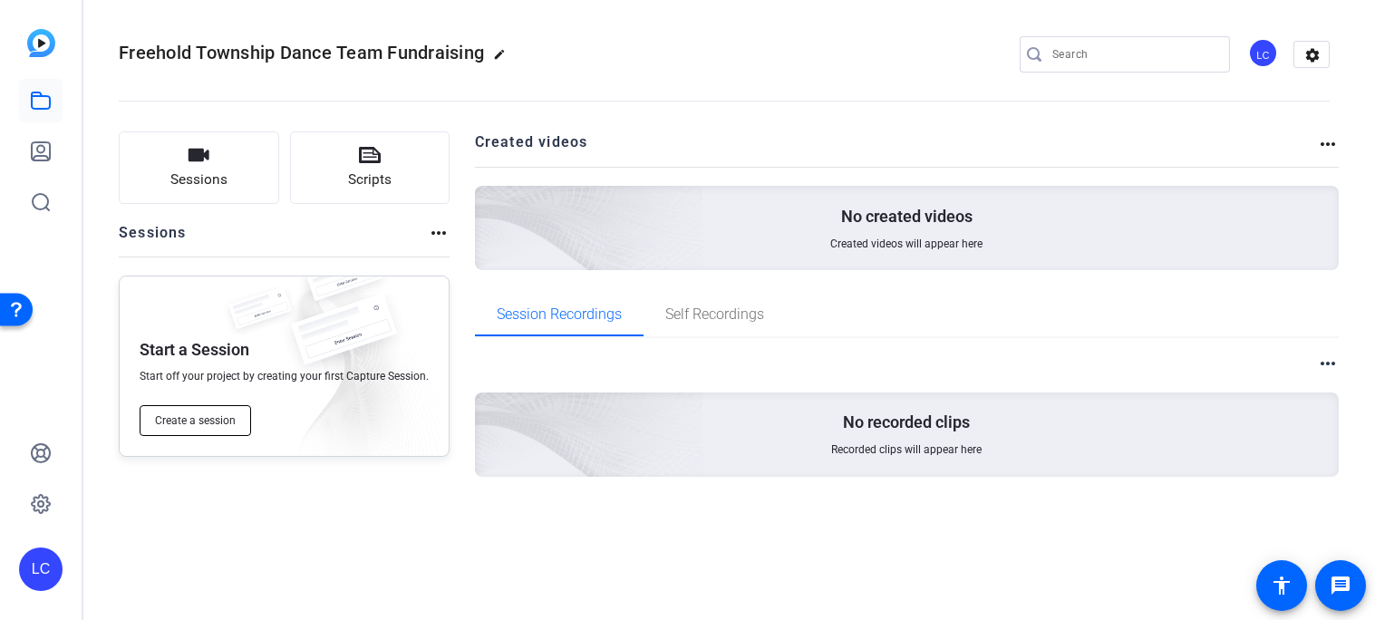
click at [207, 411] on button "Create a session" at bounding box center [195, 420] width 111 height 31
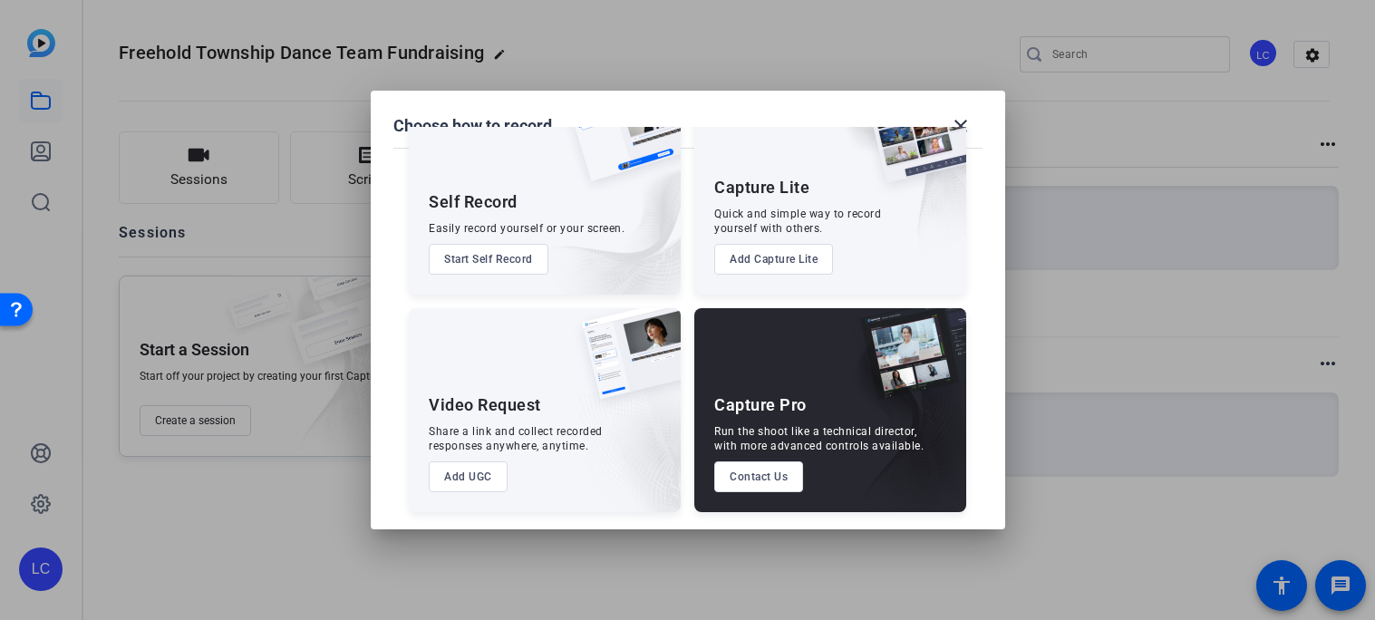
click at [787, 481] on button "Contact Us" at bounding box center [758, 476] width 89 height 31
click at [897, 72] on div at bounding box center [687, 310] width 1375 height 620
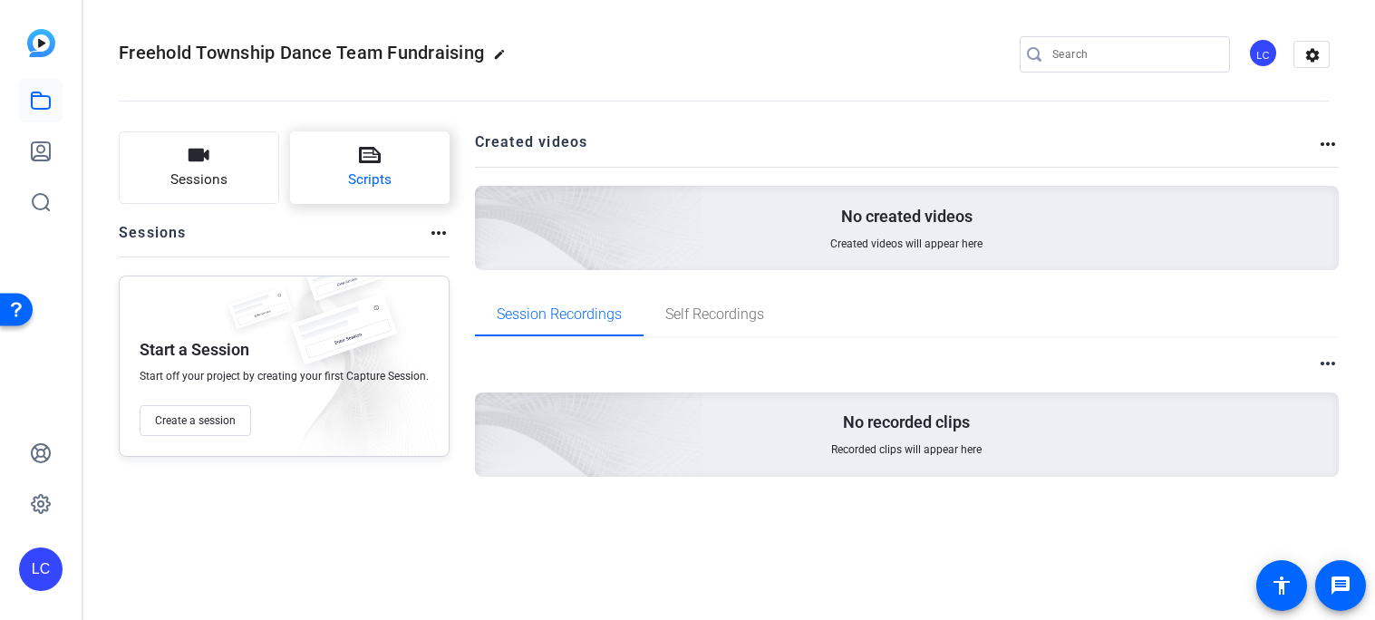
click at [377, 176] on span "Scripts" at bounding box center [369, 179] width 43 height 21
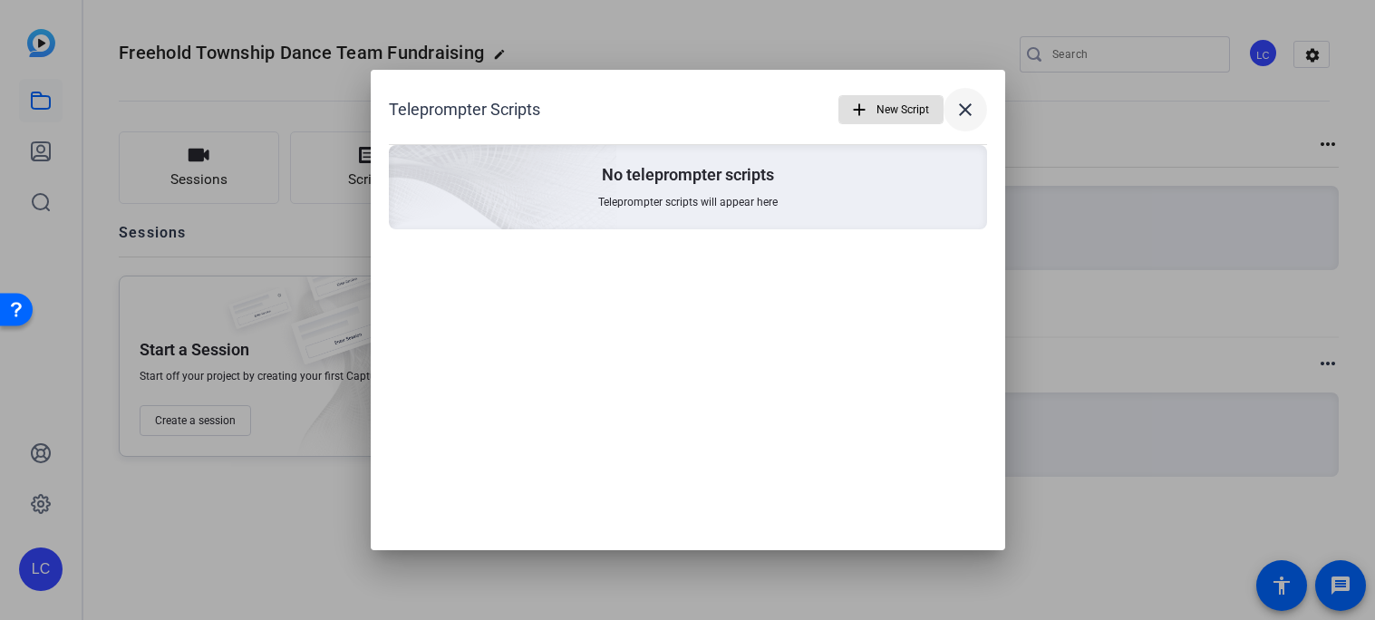
click at [968, 104] on mat-icon "close" at bounding box center [965, 110] width 22 height 22
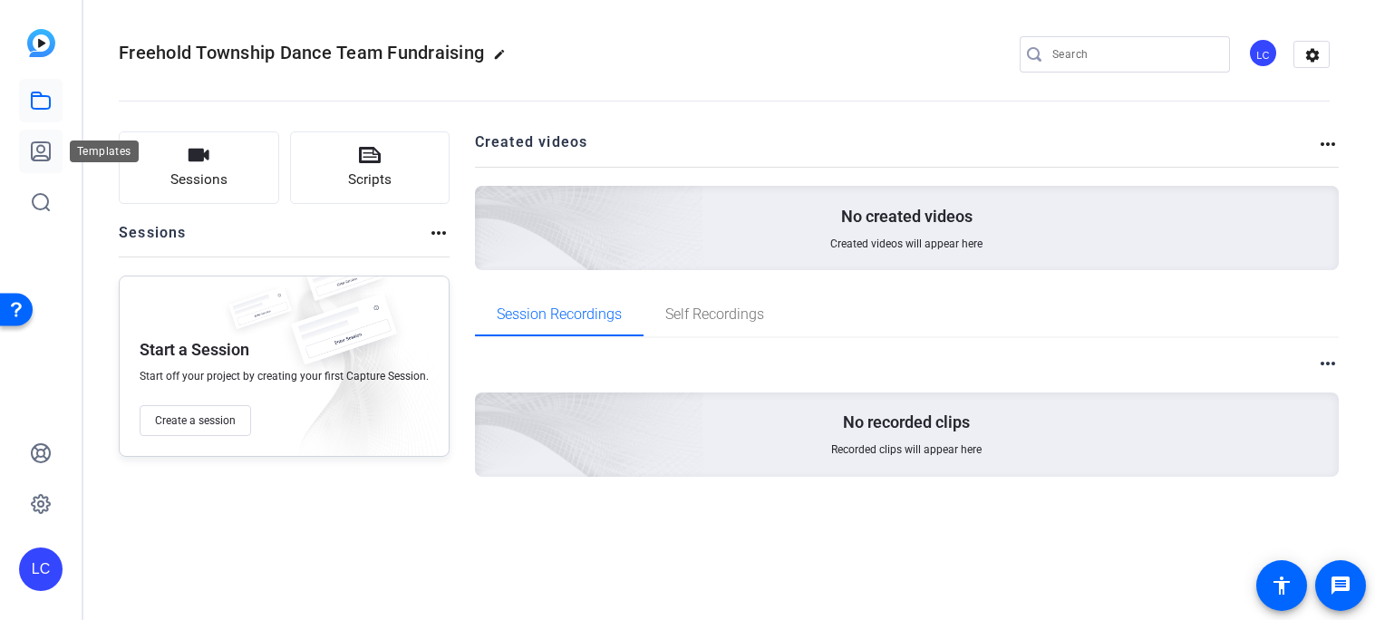
click at [46, 169] on link at bounding box center [40, 151] width 43 height 43
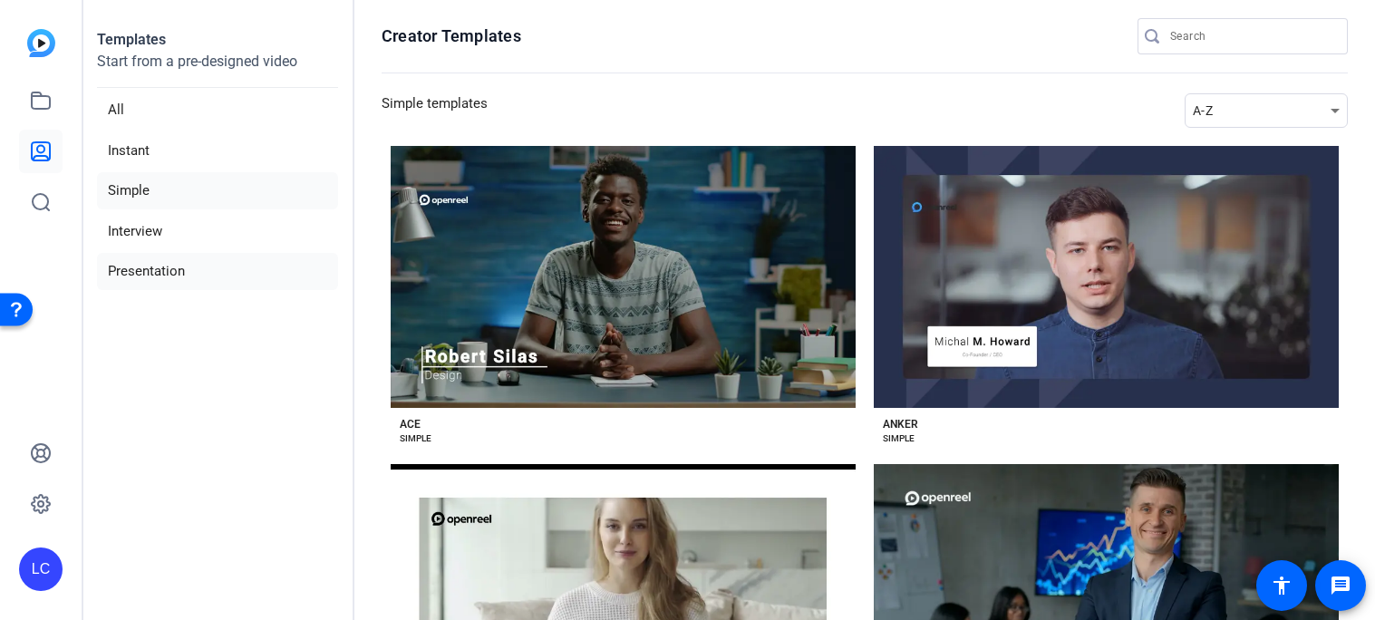
click at [146, 266] on li "Presentation" at bounding box center [217, 271] width 241 height 37
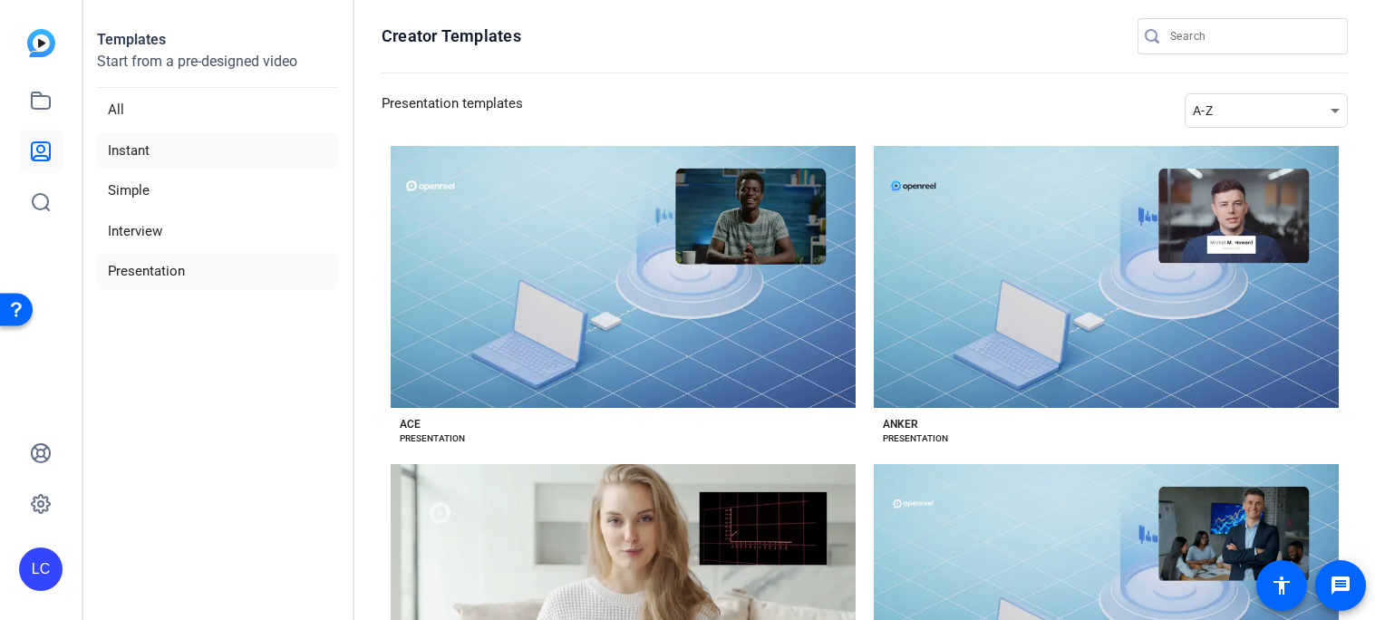
click at [138, 153] on li "Instant" at bounding box center [217, 150] width 241 height 37
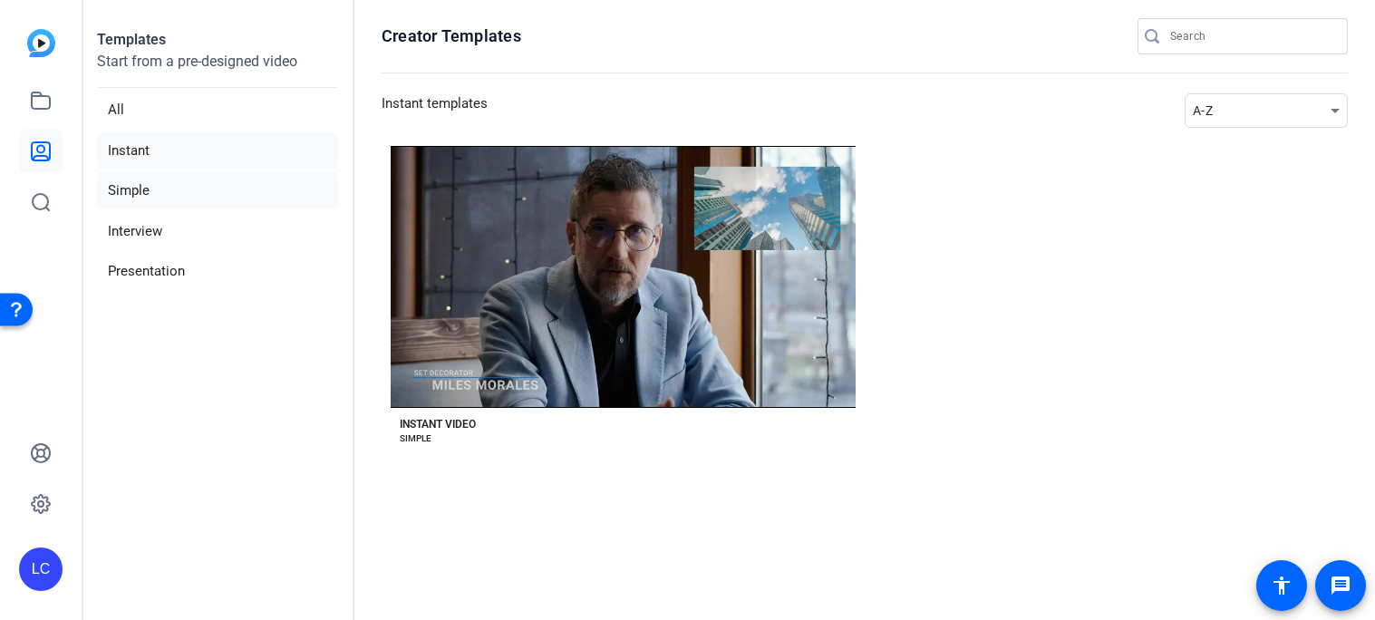
click at [149, 179] on li "Simple" at bounding box center [217, 190] width 241 height 37
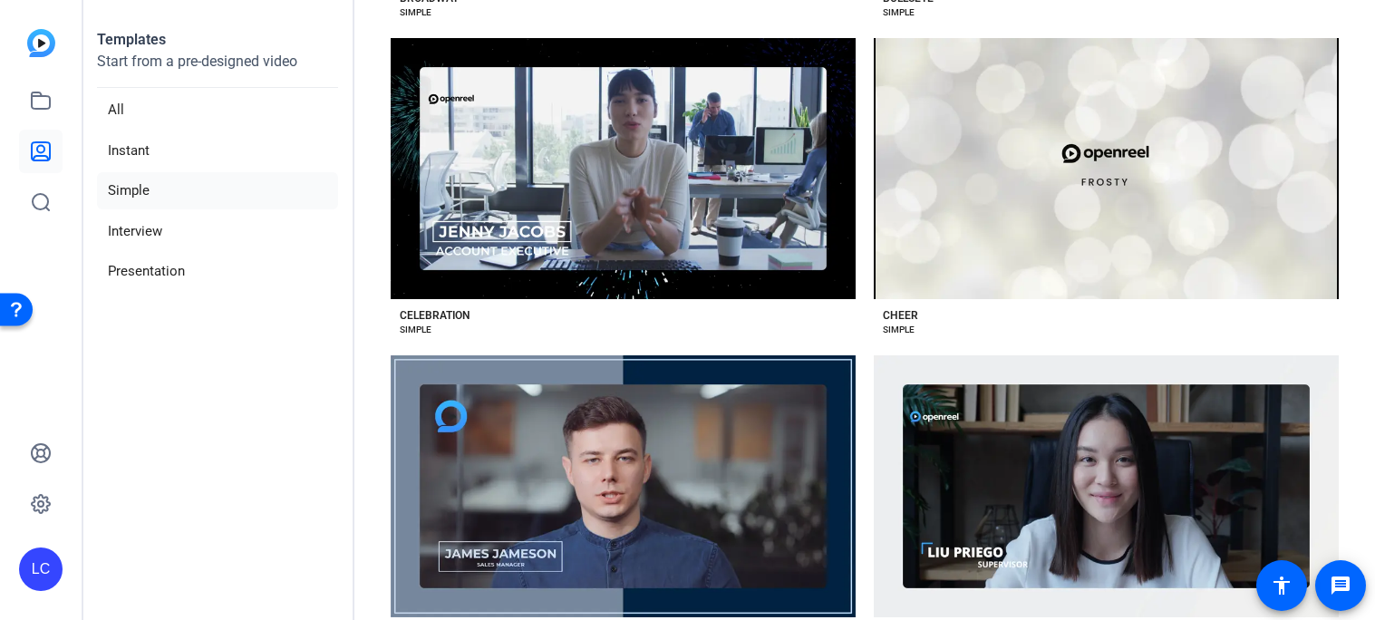
scroll to position [1075, 0]
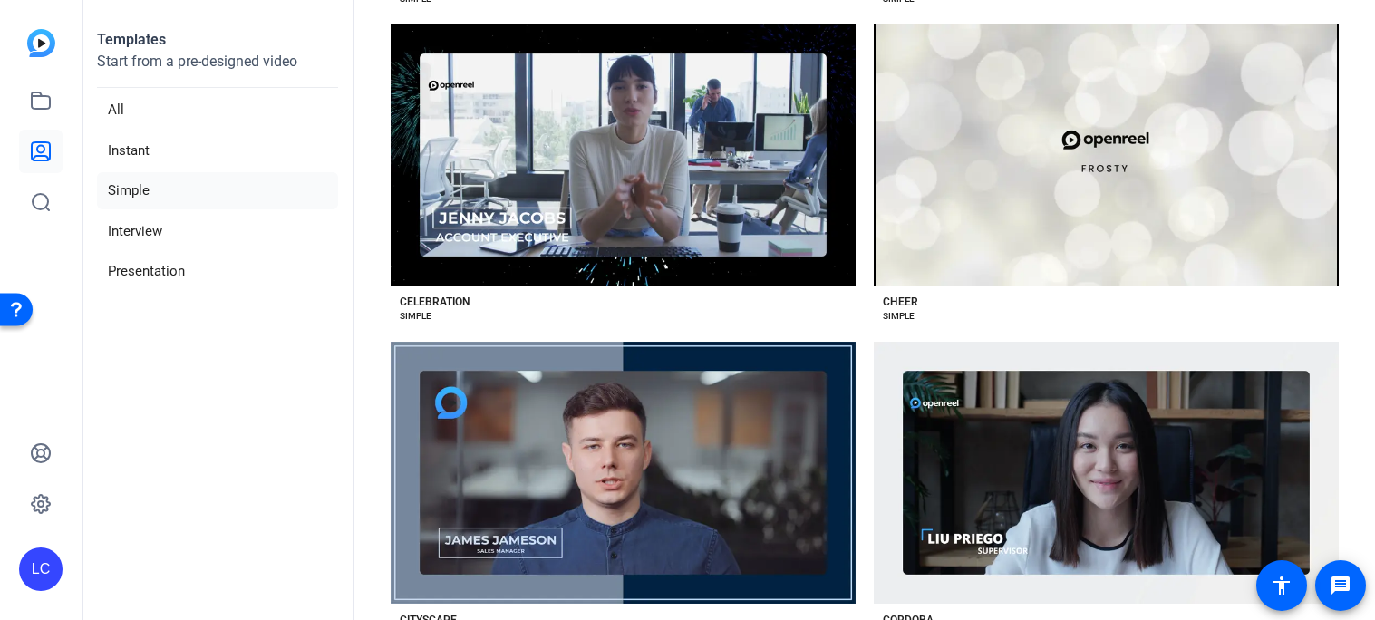
click at [952, 223] on div "Preview Cheer" at bounding box center [1106, 155] width 465 height 262
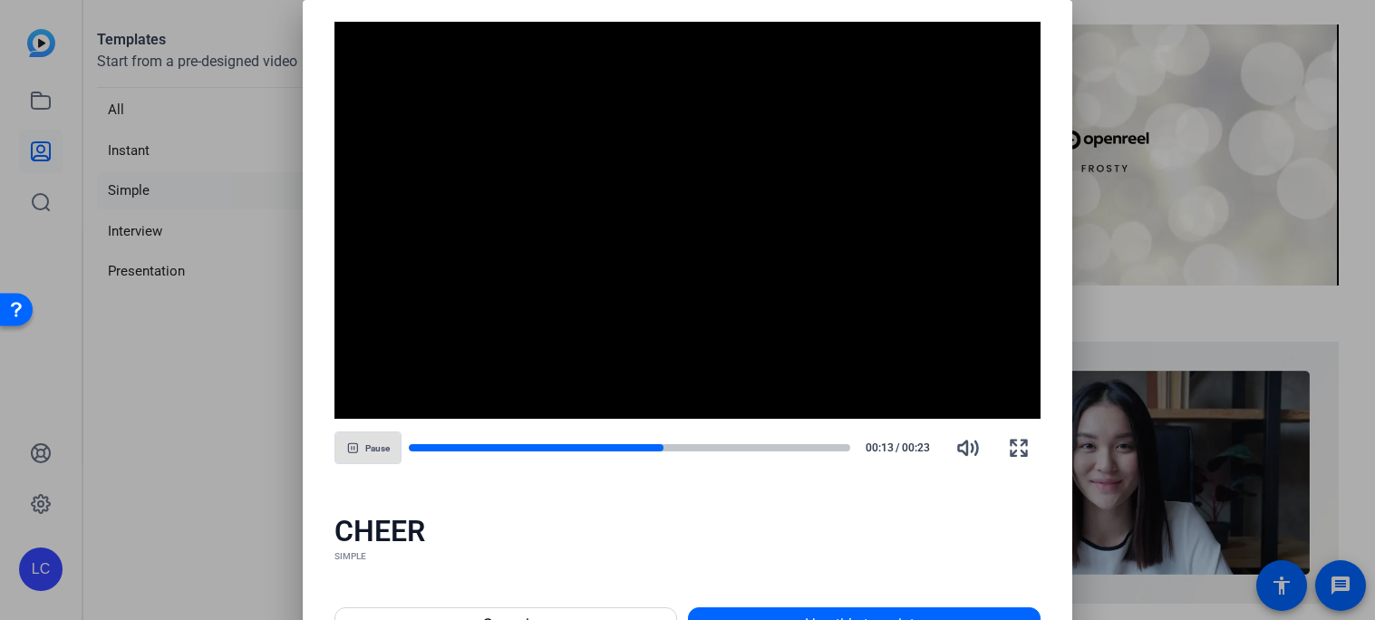
click at [1260, 289] on div at bounding box center [687, 310] width 1375 height 620
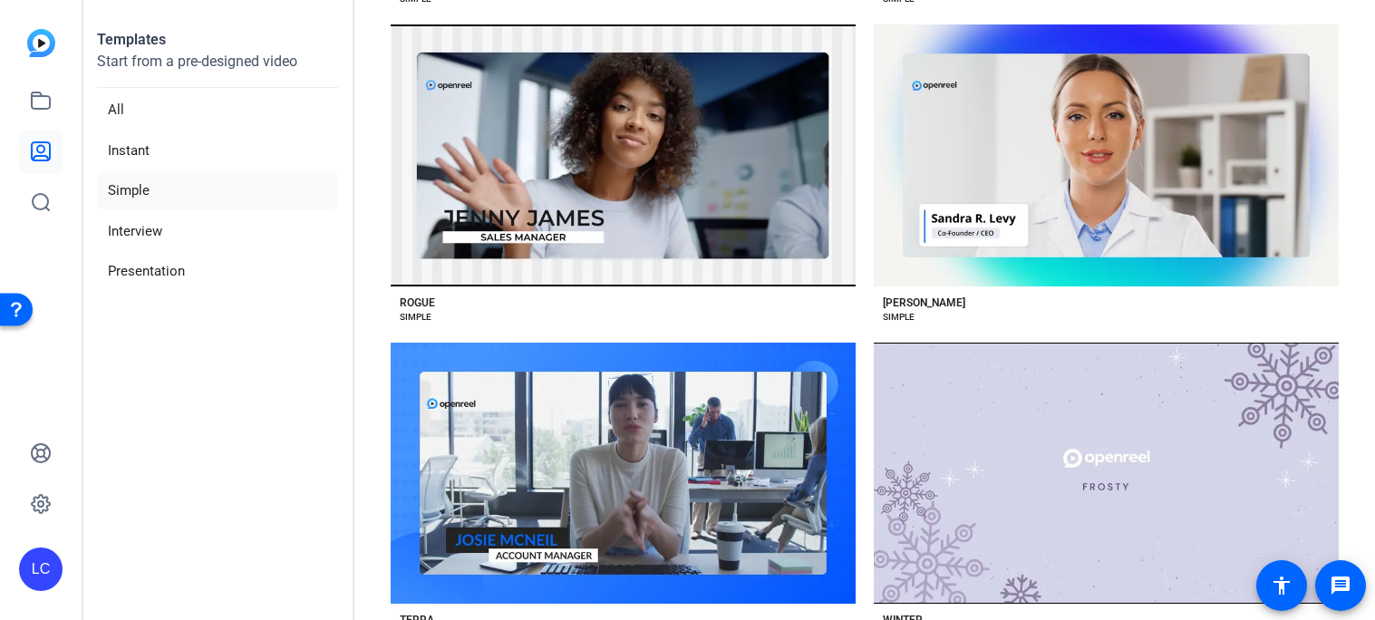
scroll to position [3052, 0]
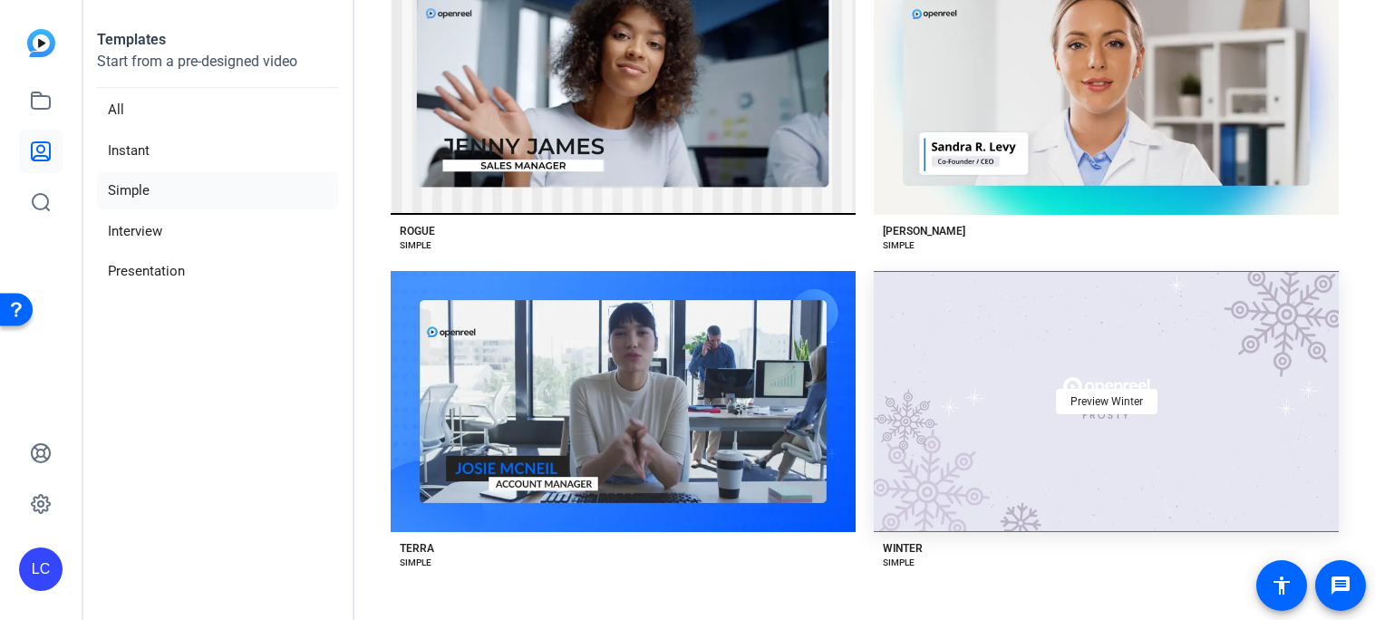
click at [950, 332] on div "Preview Winter" at bounding box center [1106, 402] width 465 height 262
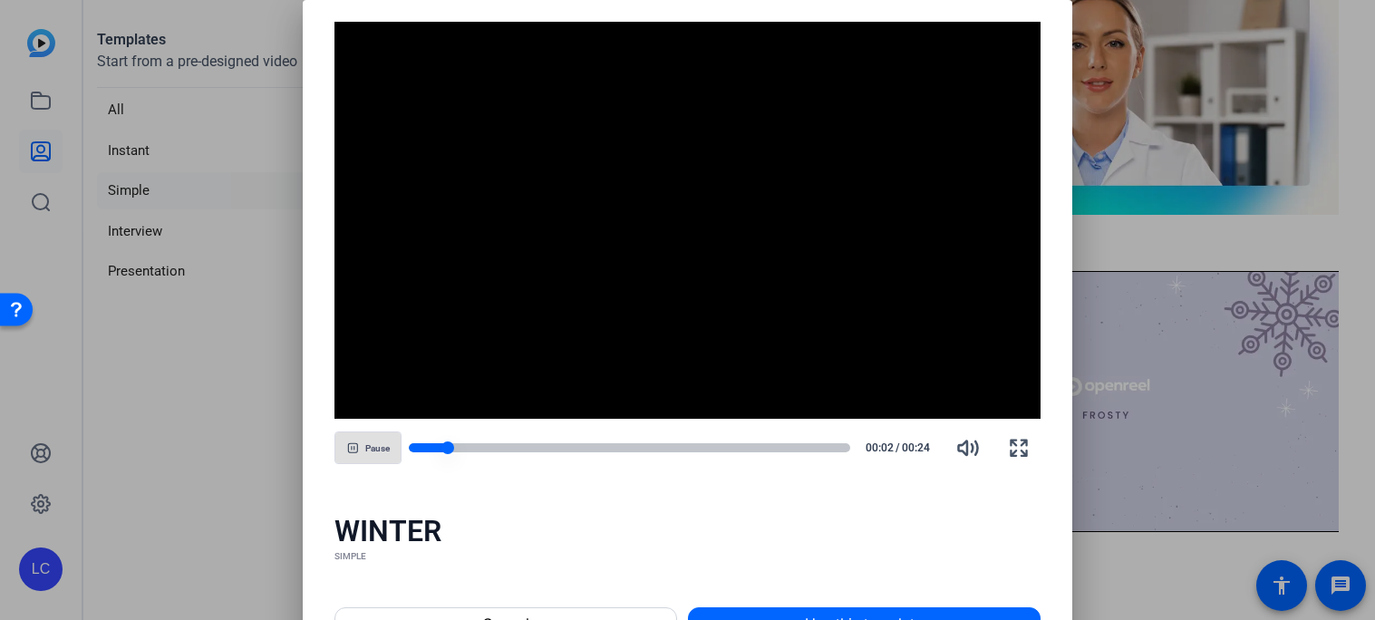
click at [468, 447] on div at bounding box center [629, 447] width 441 height 9
click at [810, 613] on span "Use this template" at bounding box center [864, 624] width 118 height 22
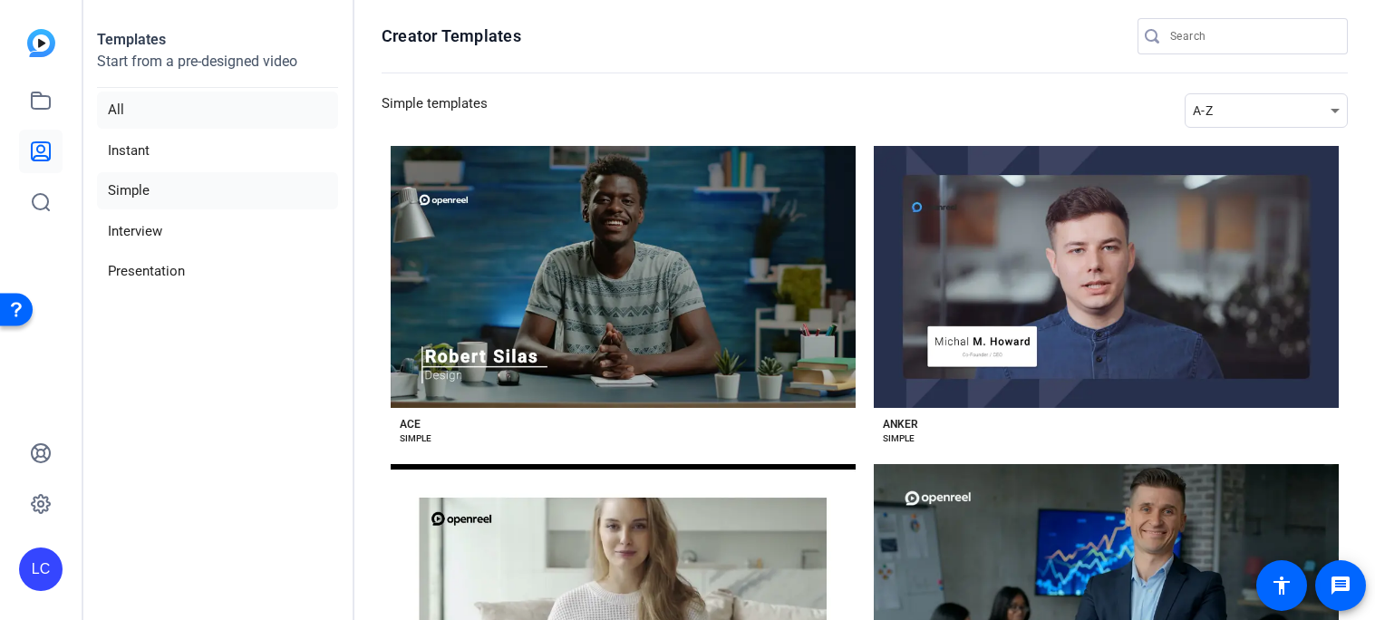
click at [171, 99] on li "All" at bounding box center [217, 110] width 241 height 37
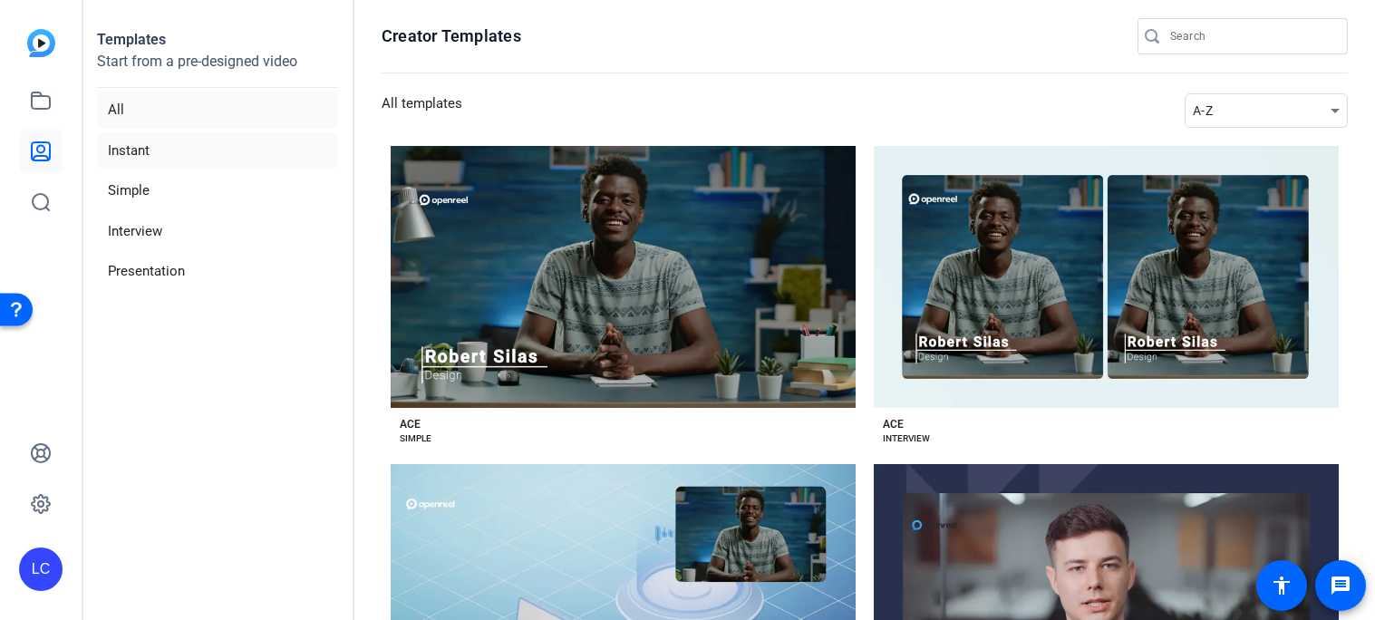
click at [190, 146] on li "Instant" at bounding box center [217, 150] width 241 height 37
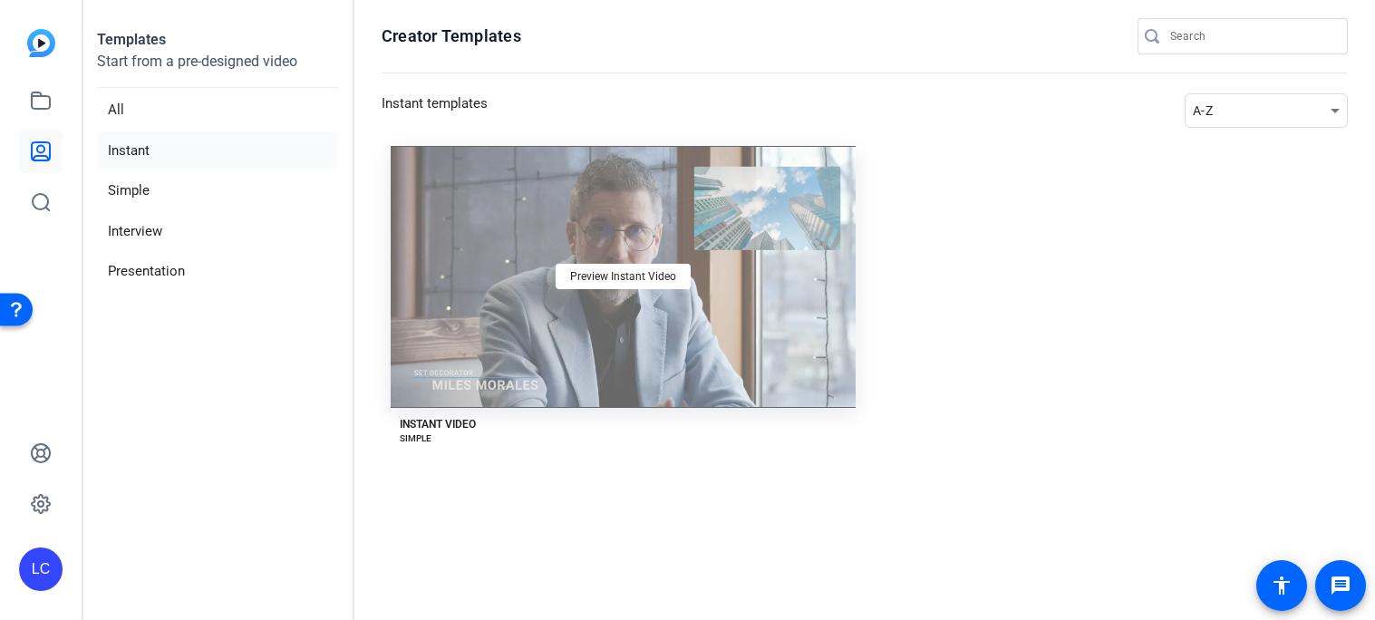
click at [564, 207] on div "Preview Instant Video" at bounding box center [623, 277] width 465 height 262
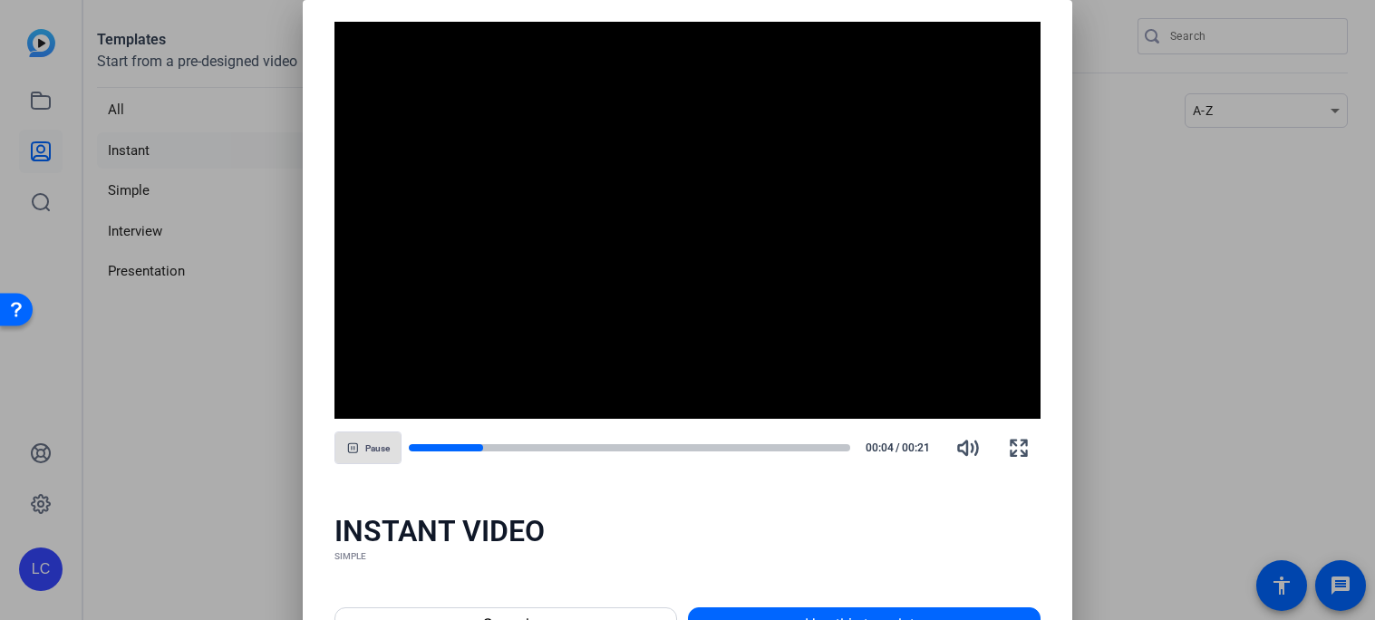
click at [147, 312] on div at bounding box center [687, 310] width 1375 height 620
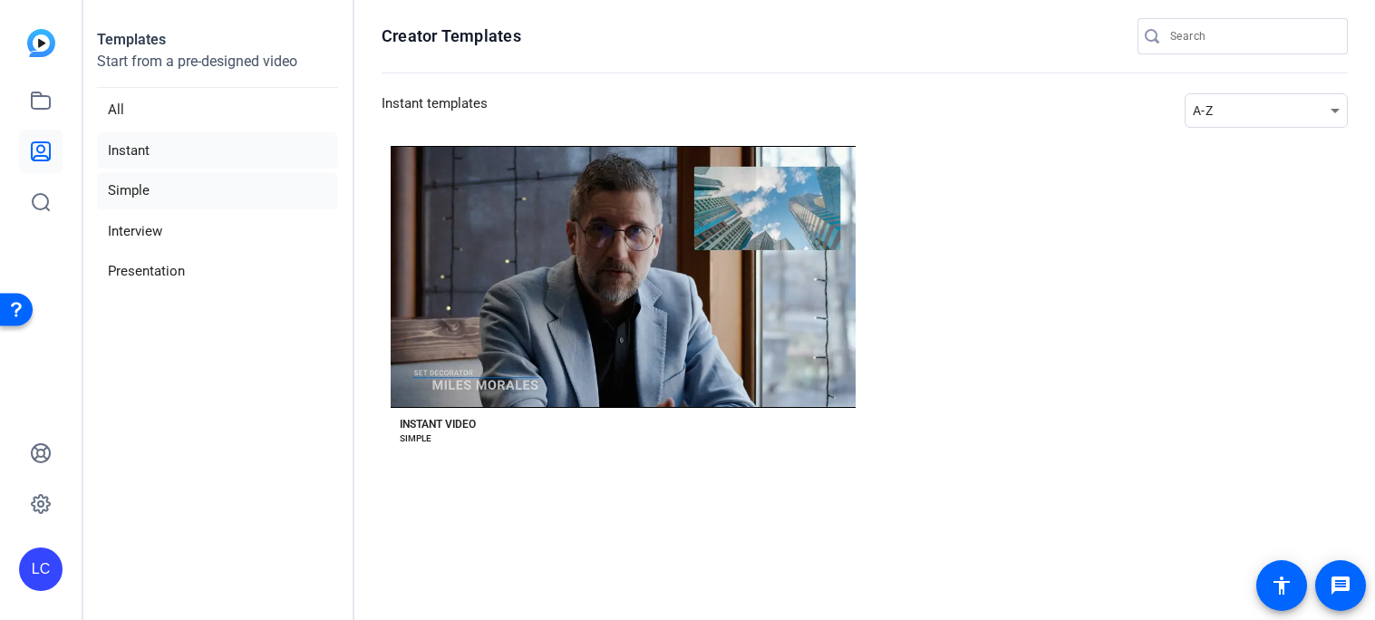
click at [166, 189] on li "Simple" at bounding box center [217, 190] width 241 height 37
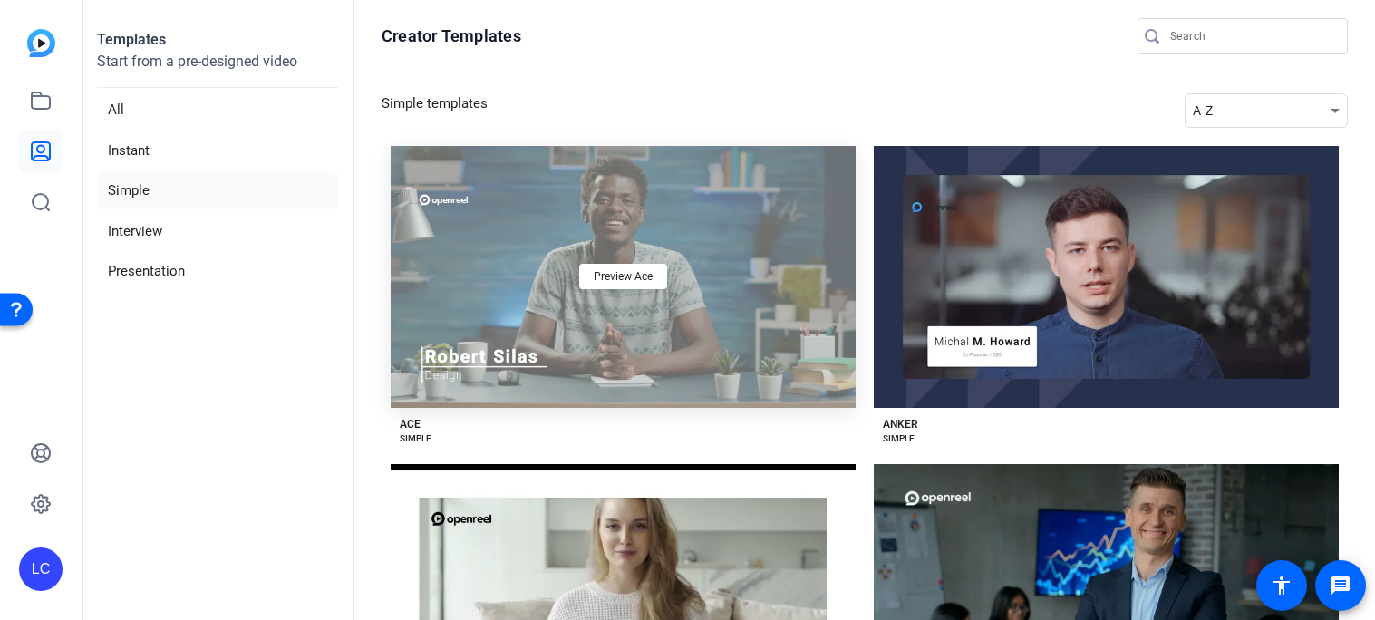
click at [652, 258] on div "Preview Ace" at bounding box center [623, 277] width 465 height 262
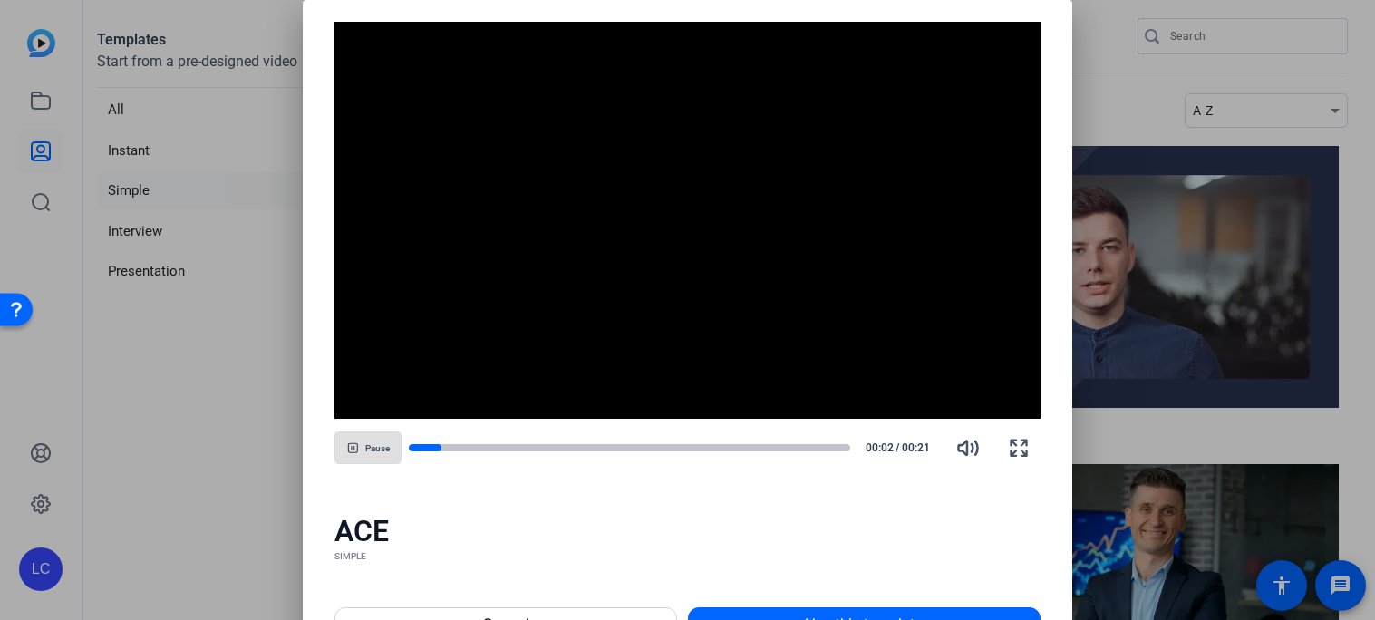
click at [1127, 198] on div at bounding box center [687, 310] width 1375 height 620
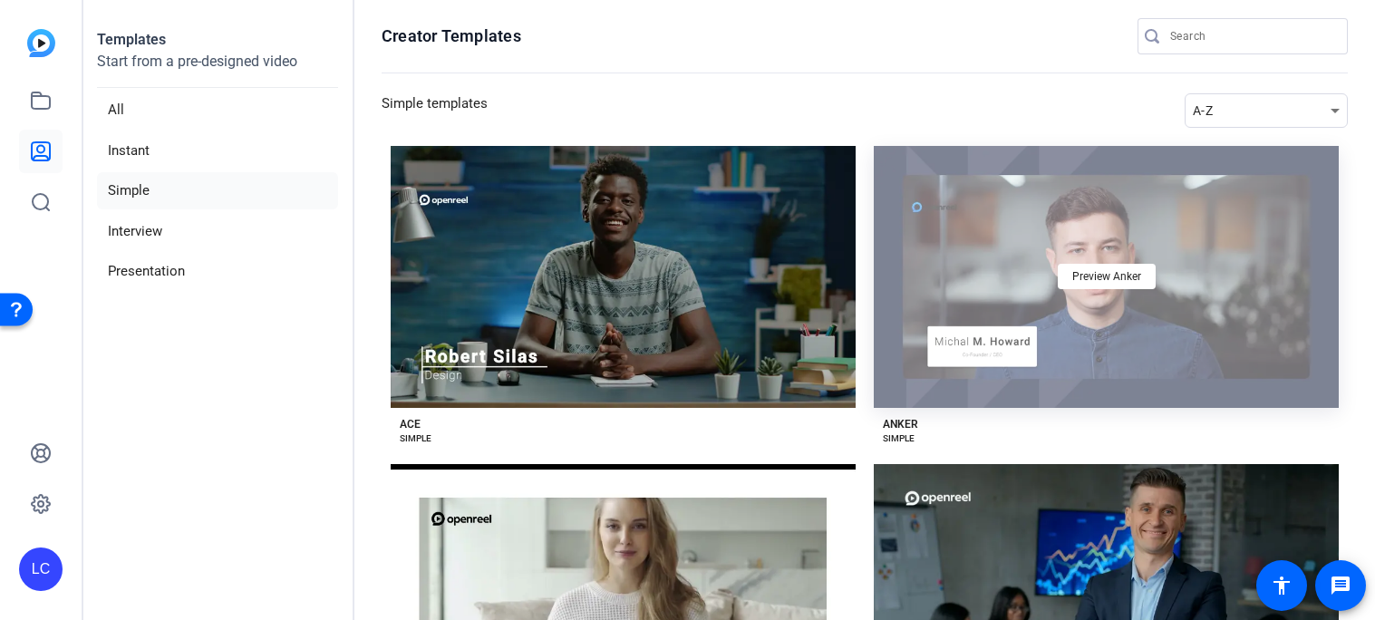
click at [1132, 201] on div "Preview Anker" at bounding box center [1106, 277] width 465 height 262
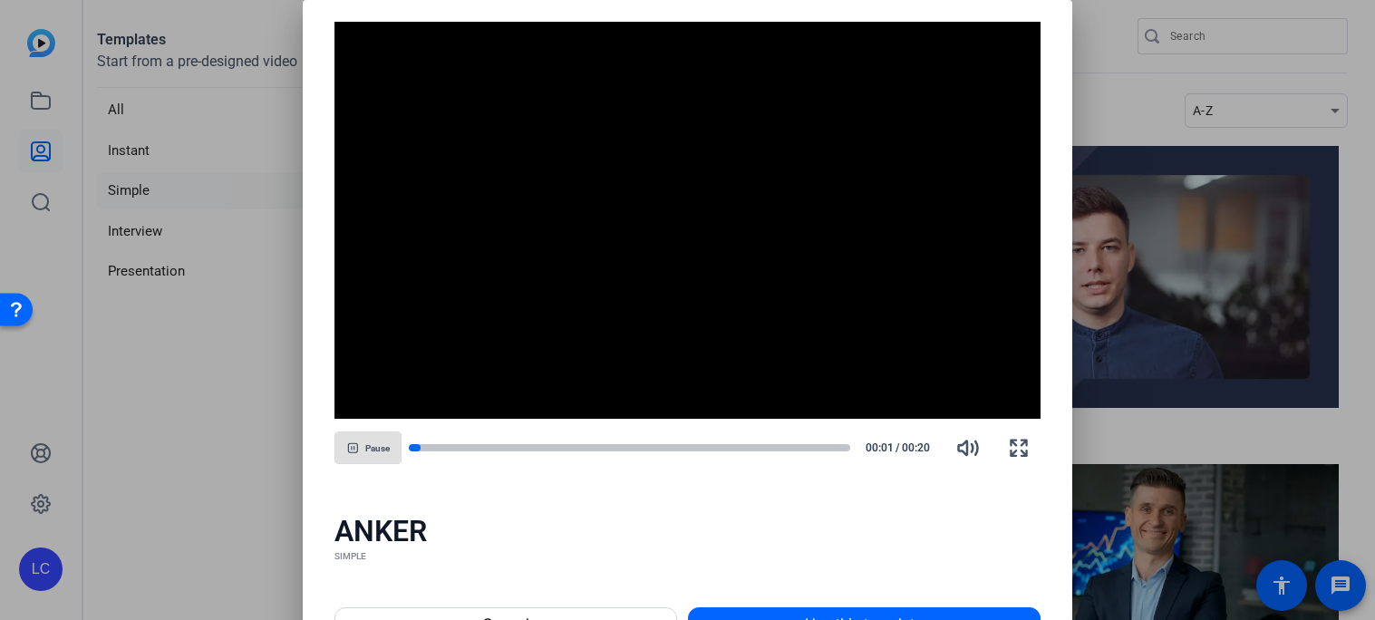
click at [1132, 202] on div at bounding box center [687, 310] width 1375 height 620
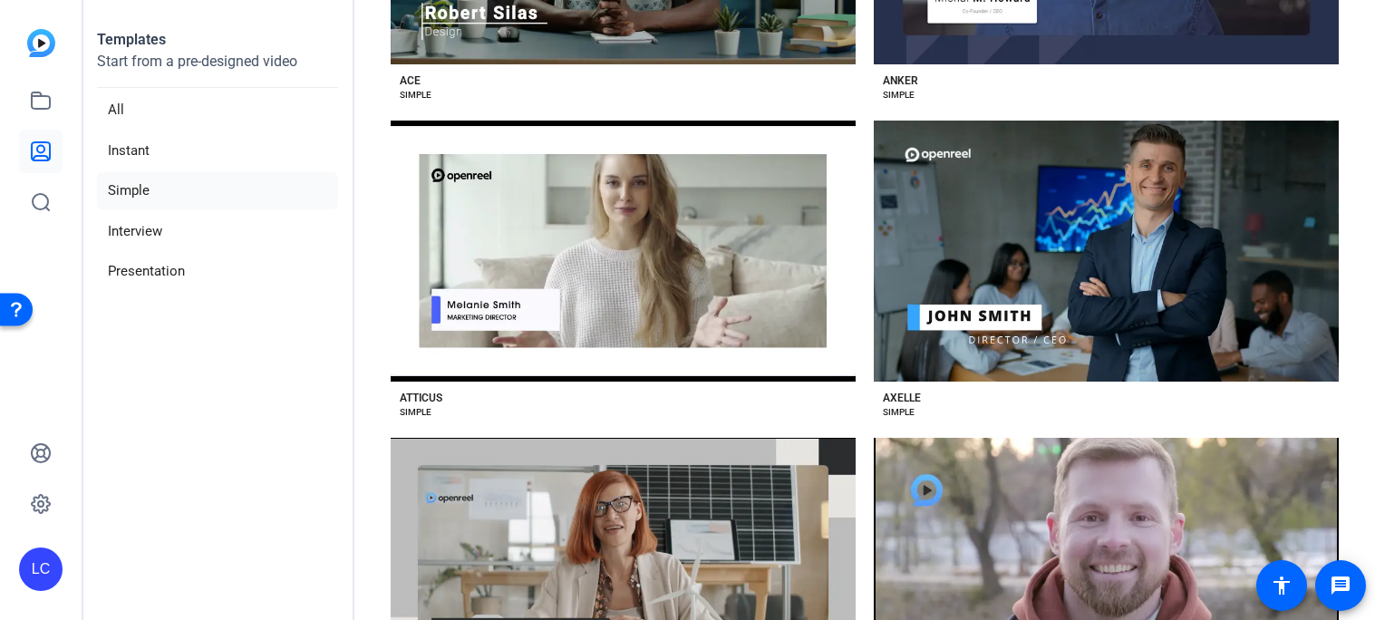
scroll to position [353, 0]
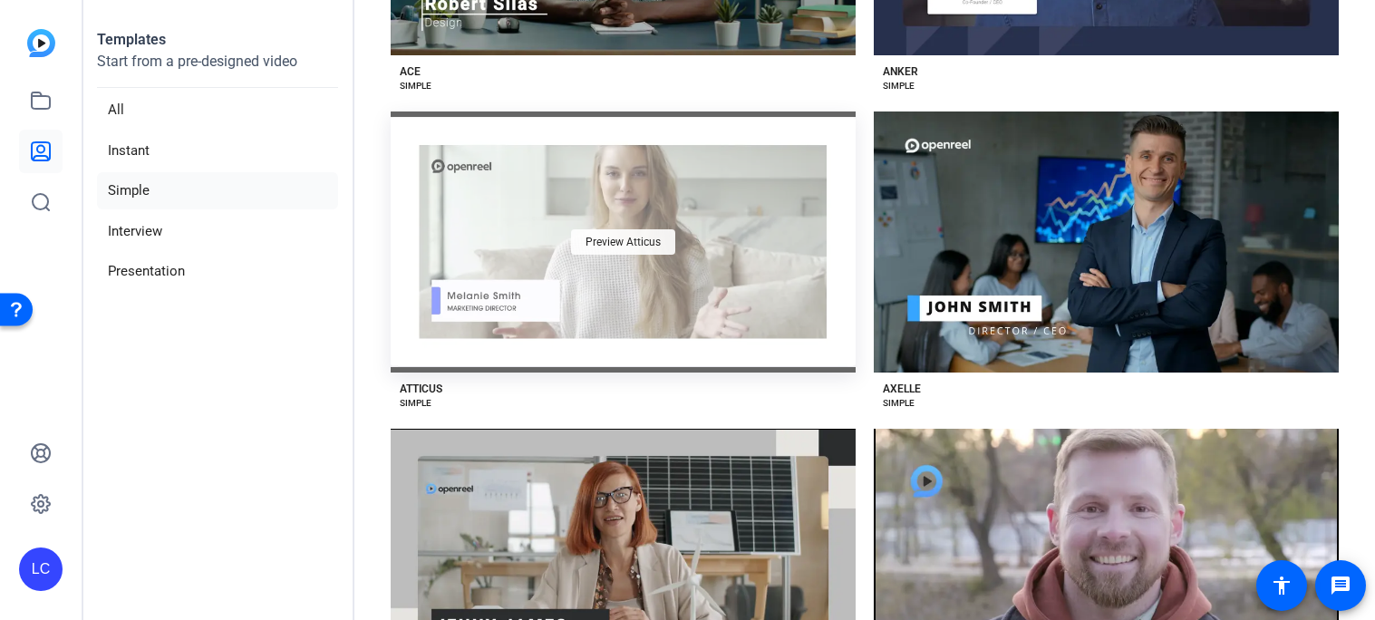
click at [593, 242] on span "Preview Atticus" at bounding box center [622, 242] width 75 height 11
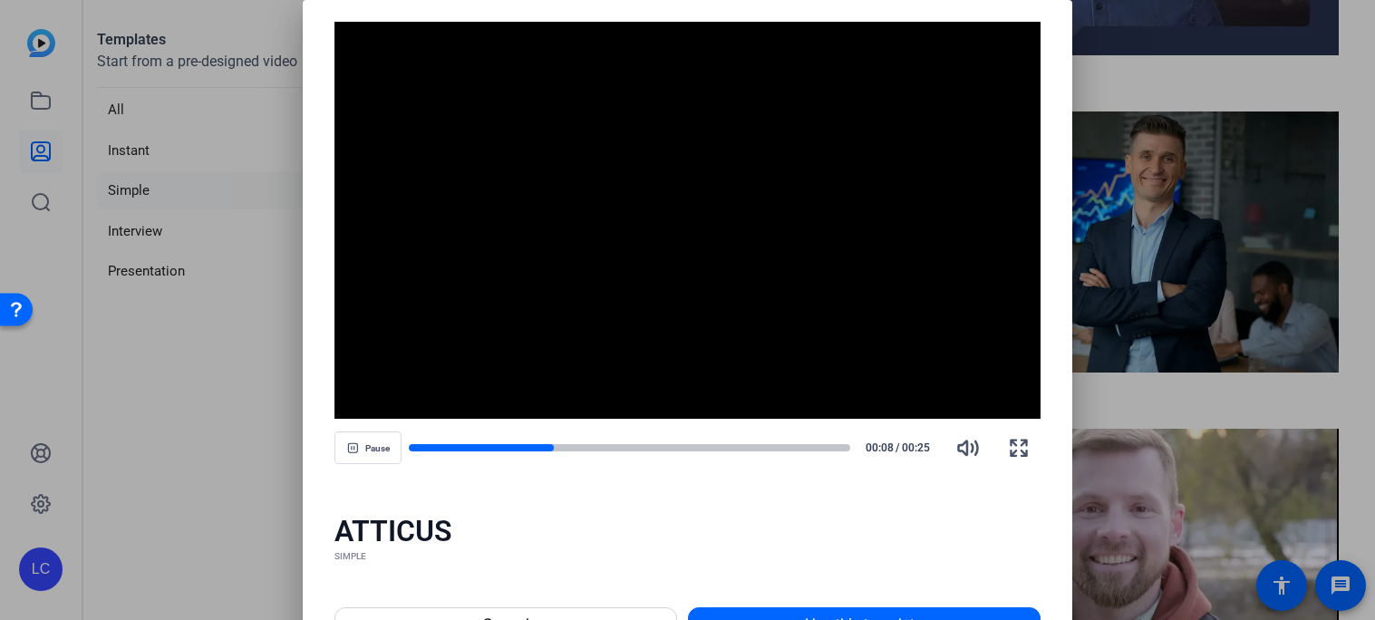
click at [1249, 281] on div at bounding box center [687, 310] width 1375 height 620
